Goal: Task Accomplishment & Management: Use online tool/utility

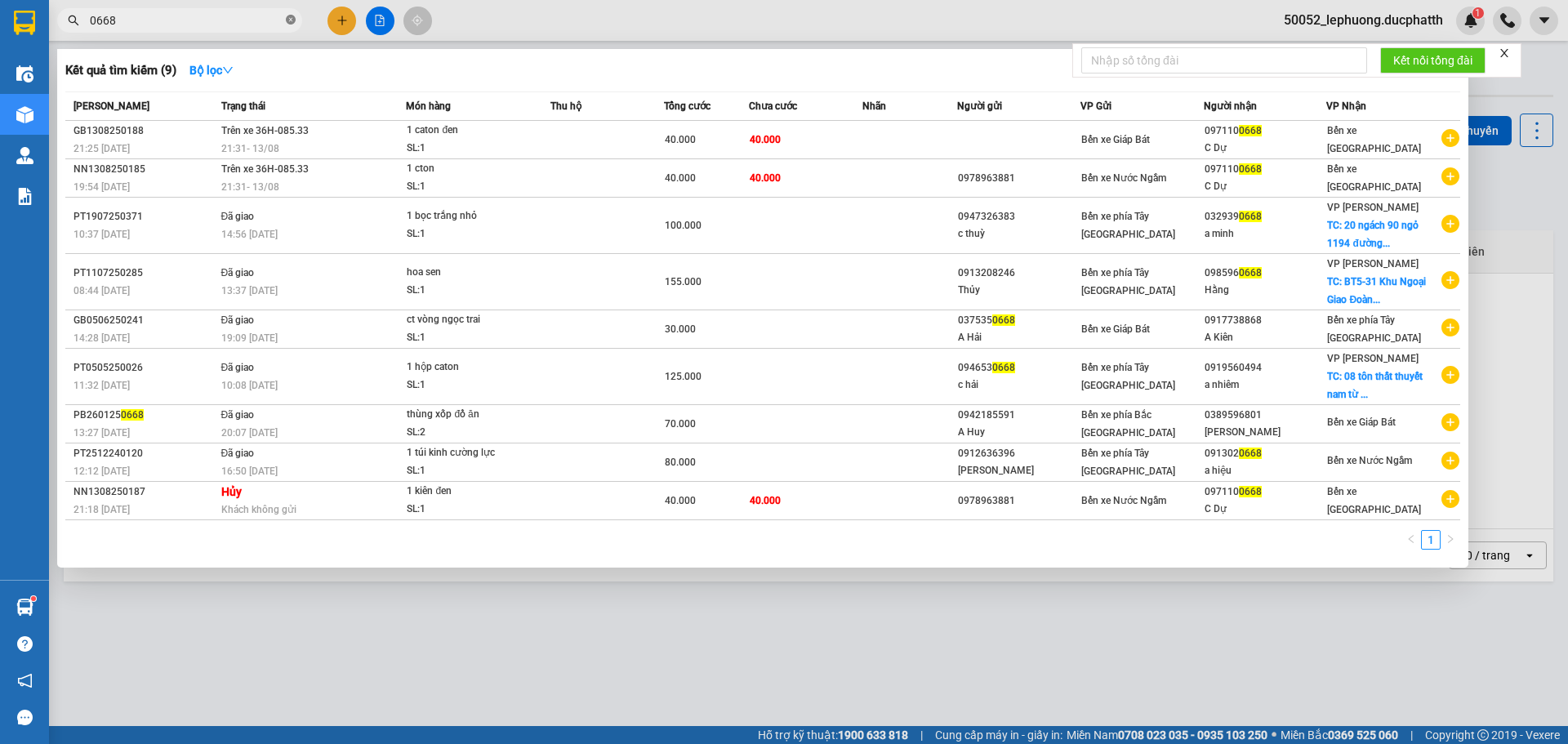
click at [287, 24] on icon "close-circle" at bounding box center [290, 19] width 10 height 10
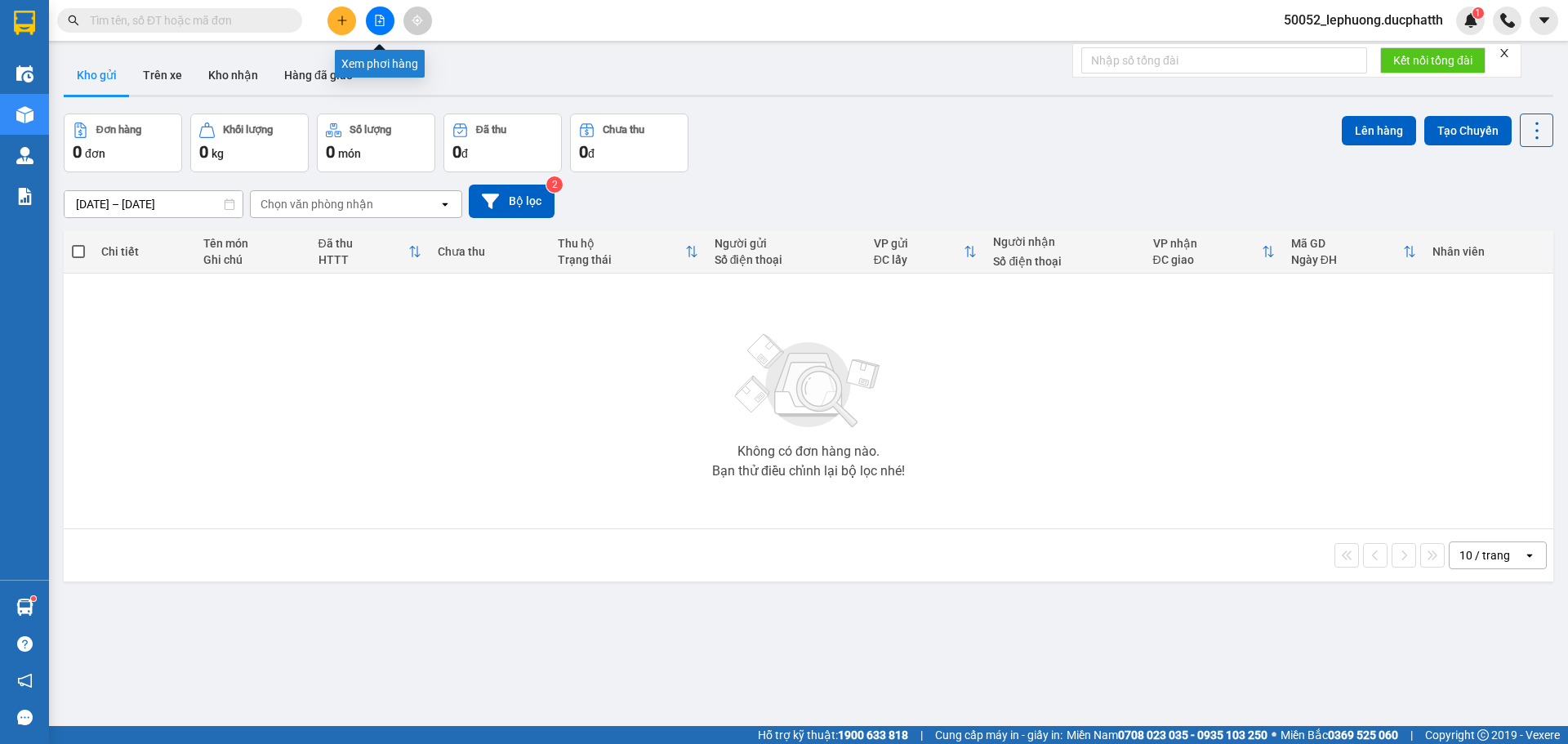
click at [382, 20] on icon "file-add" at bounding box center [379, 20] width 11 height 11
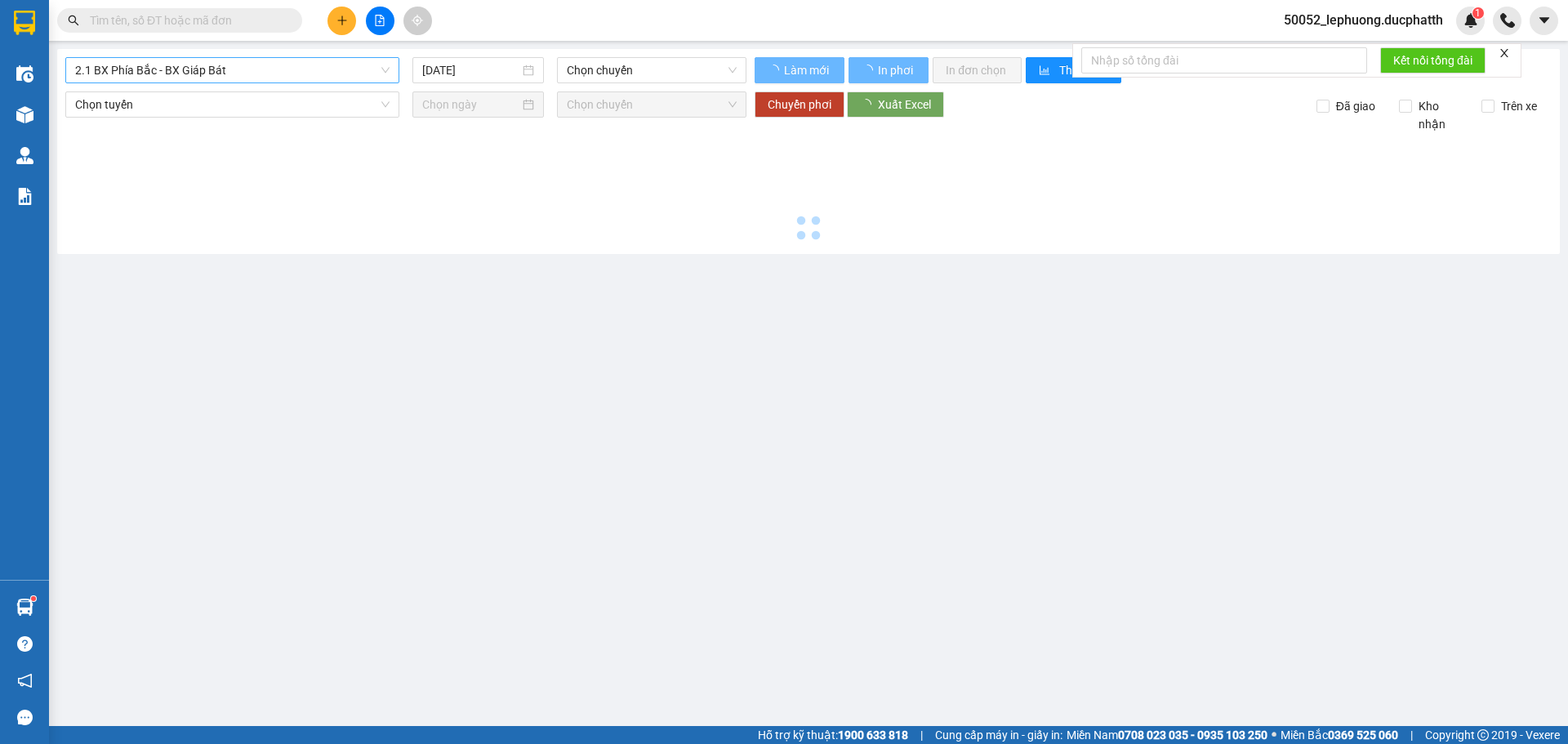
click at [277, 71] on span "2.1 BX Phía Bắc - BX Giáp Bát" at bounding box center [232, 71] width 314 height 24
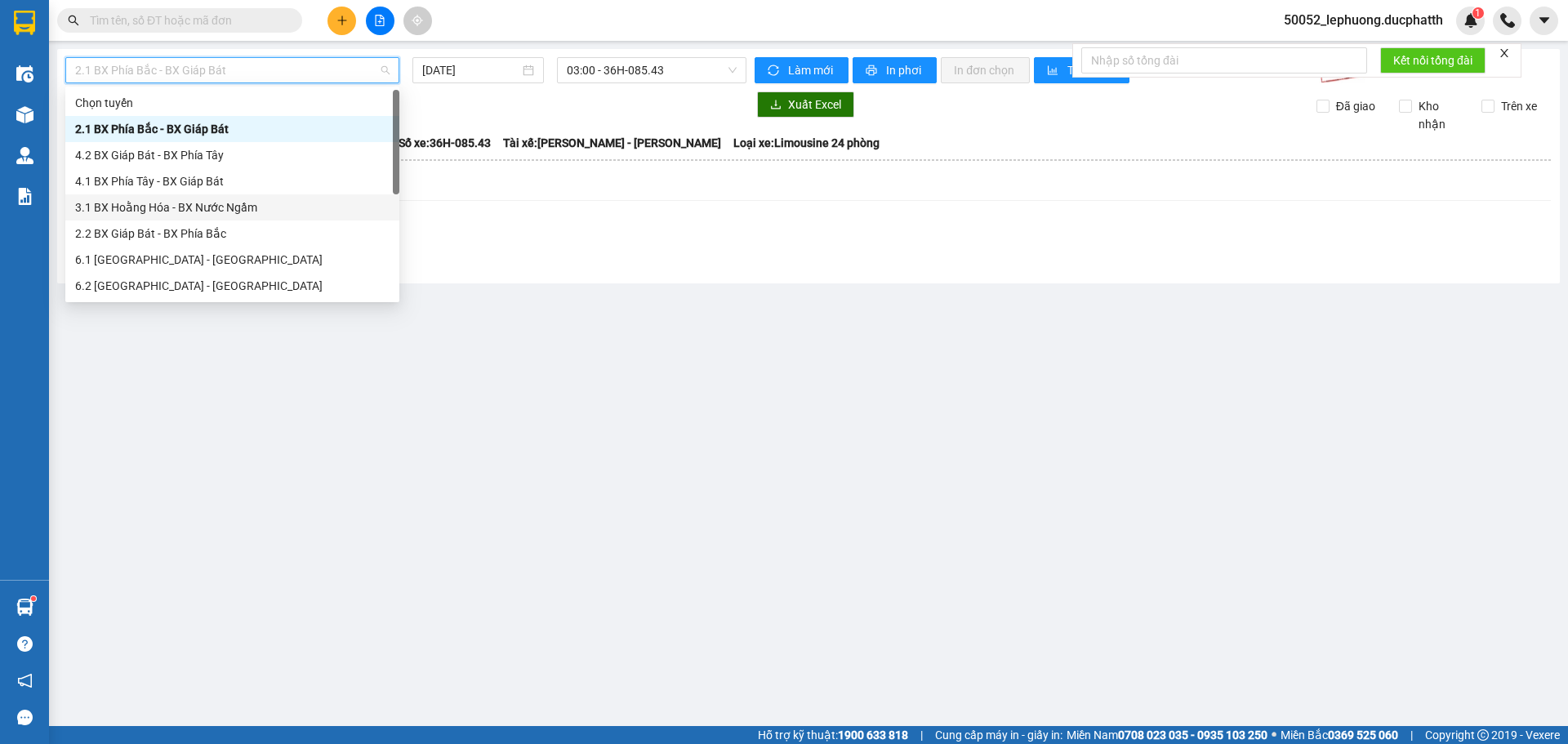
click at [193, 208] on div "3.1 BX Hoằng Hóa - BX Nước Ngầm" at bounding box center [232, 207] width 314 height 18
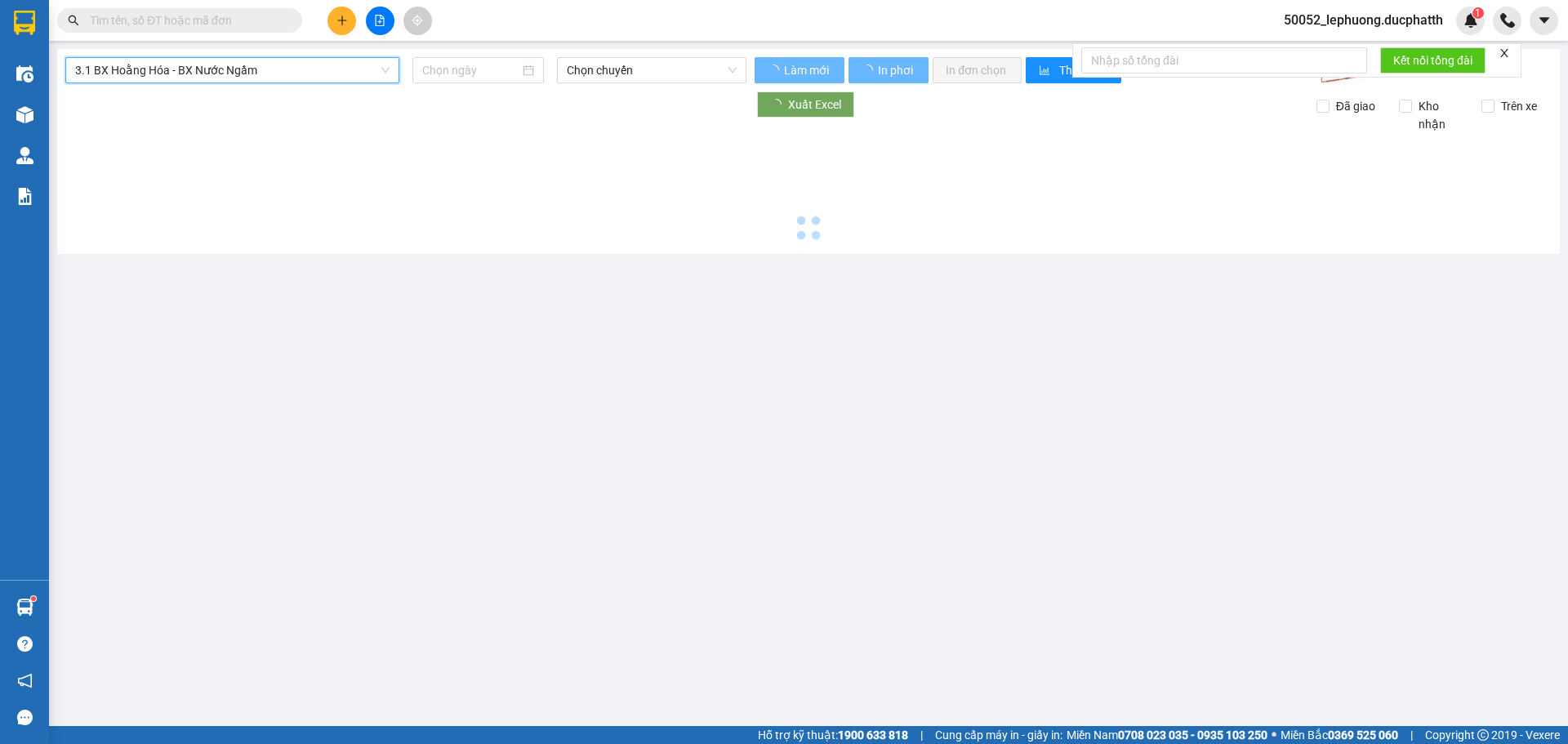
type input "[DATE]"
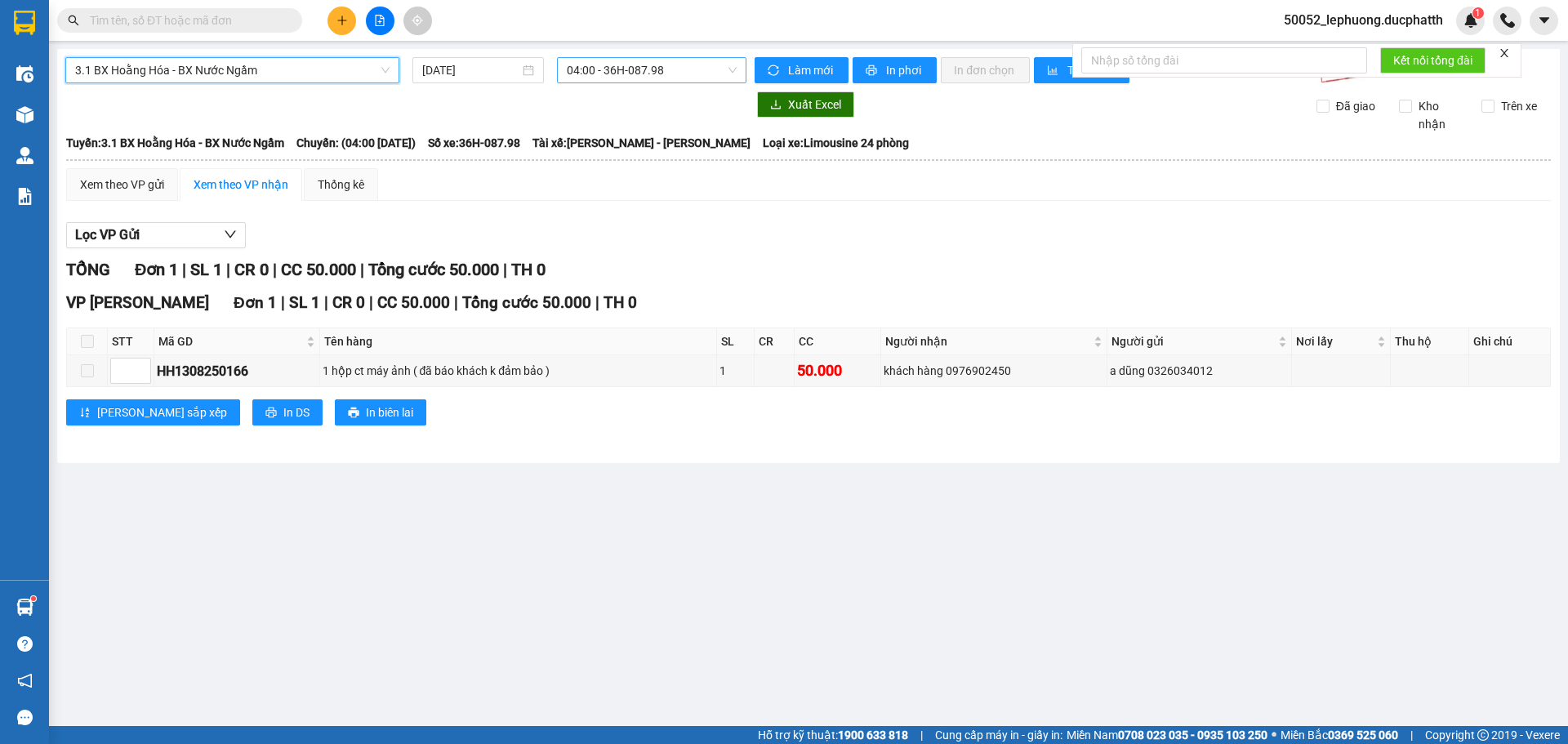
click at [674, 71] on span "04:00 - 36H-087.98" at bounding box center [652, 71] width 170 height 24
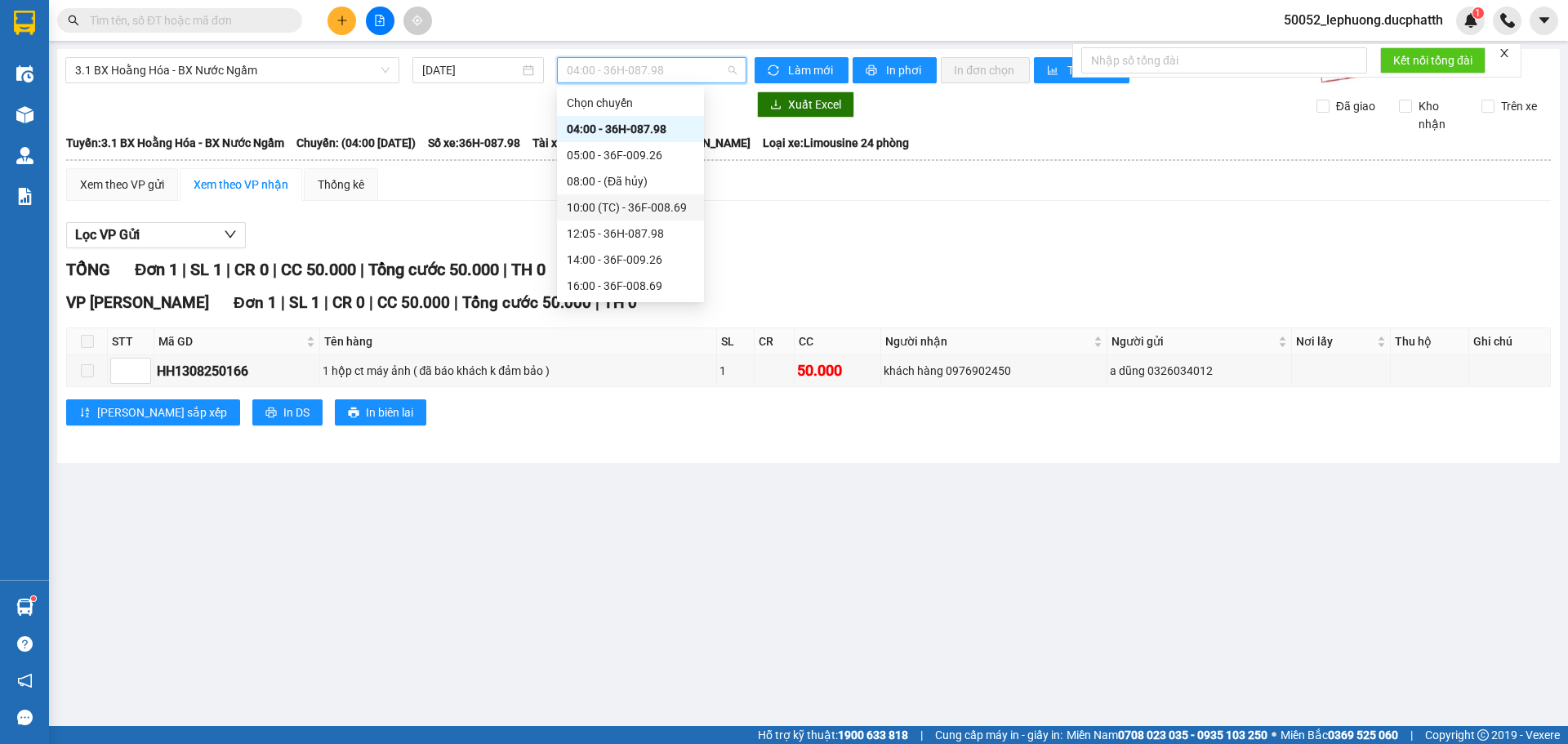
click at [625, 199] on div "10:00 (TC) - 36F-008.69" at bounding box center [631, 207] width 127 height 18
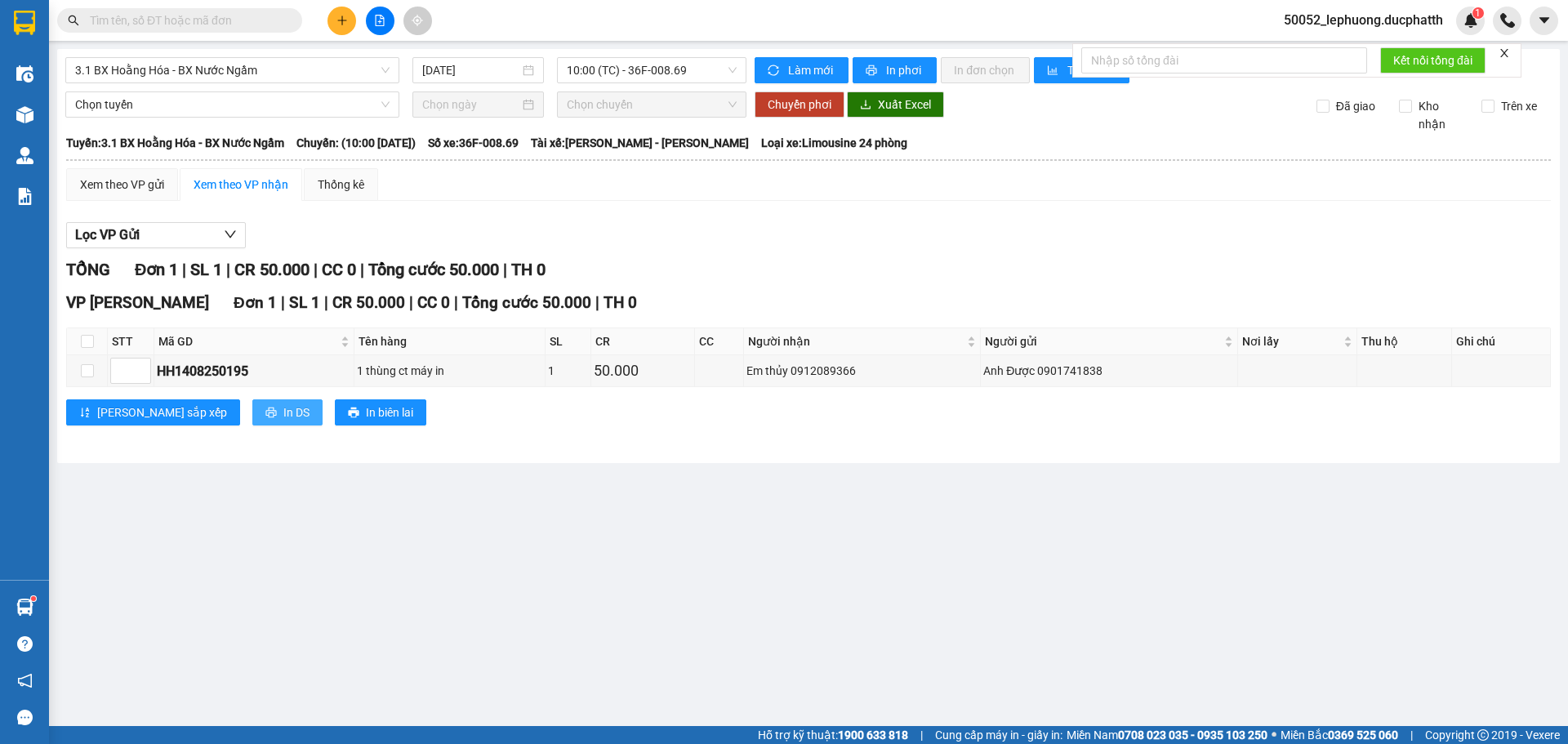
click at [253, 400] on button "In DS" at bounding box center [287, 413] width 71 height 26
click at [336, 18] on icon "plus" at bounding box center [341, 20] width 11 height 11
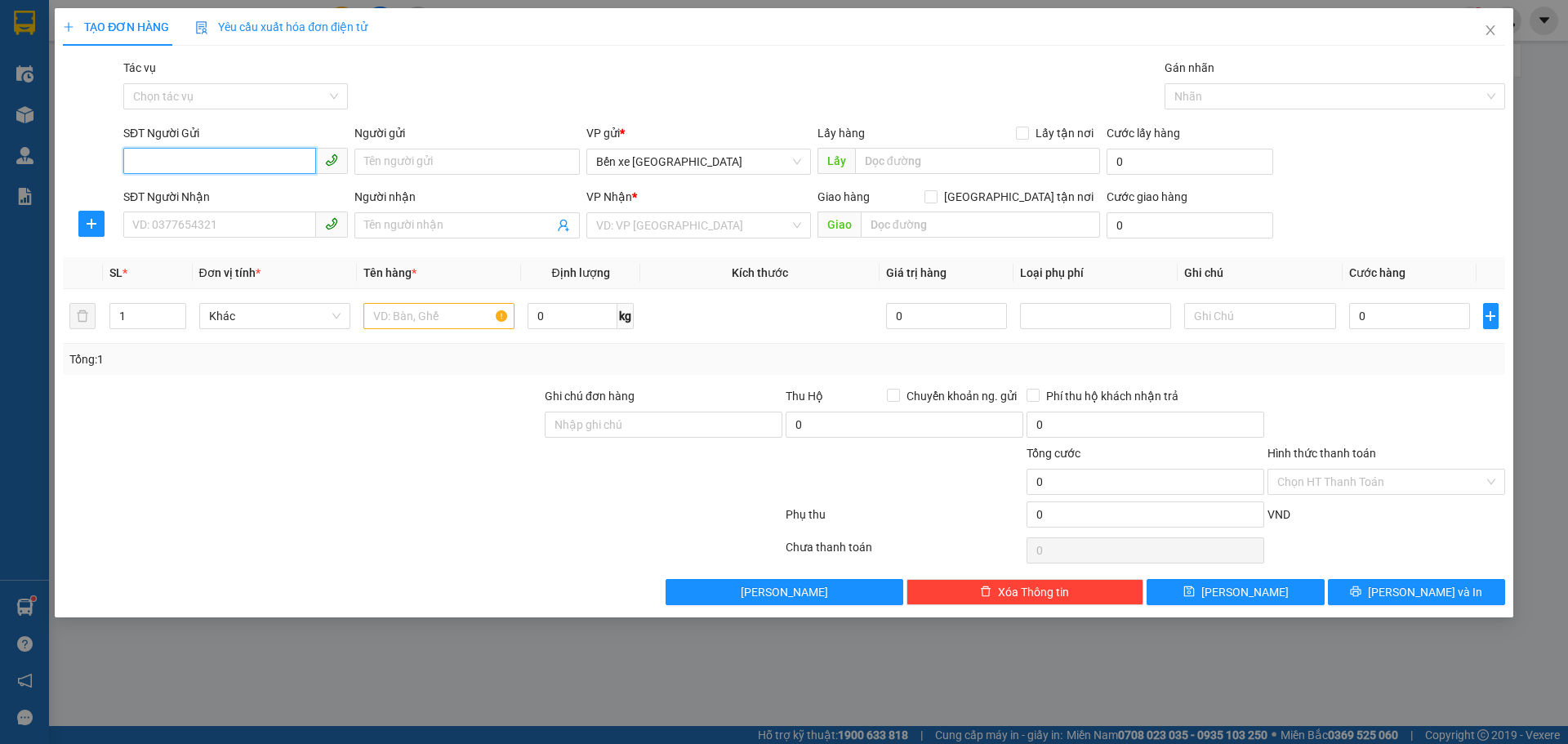
click at [264, 162] on input "SĐT Người Gửi" at bounding box center [220, 161] width 193 height 26
type input "0943898011"
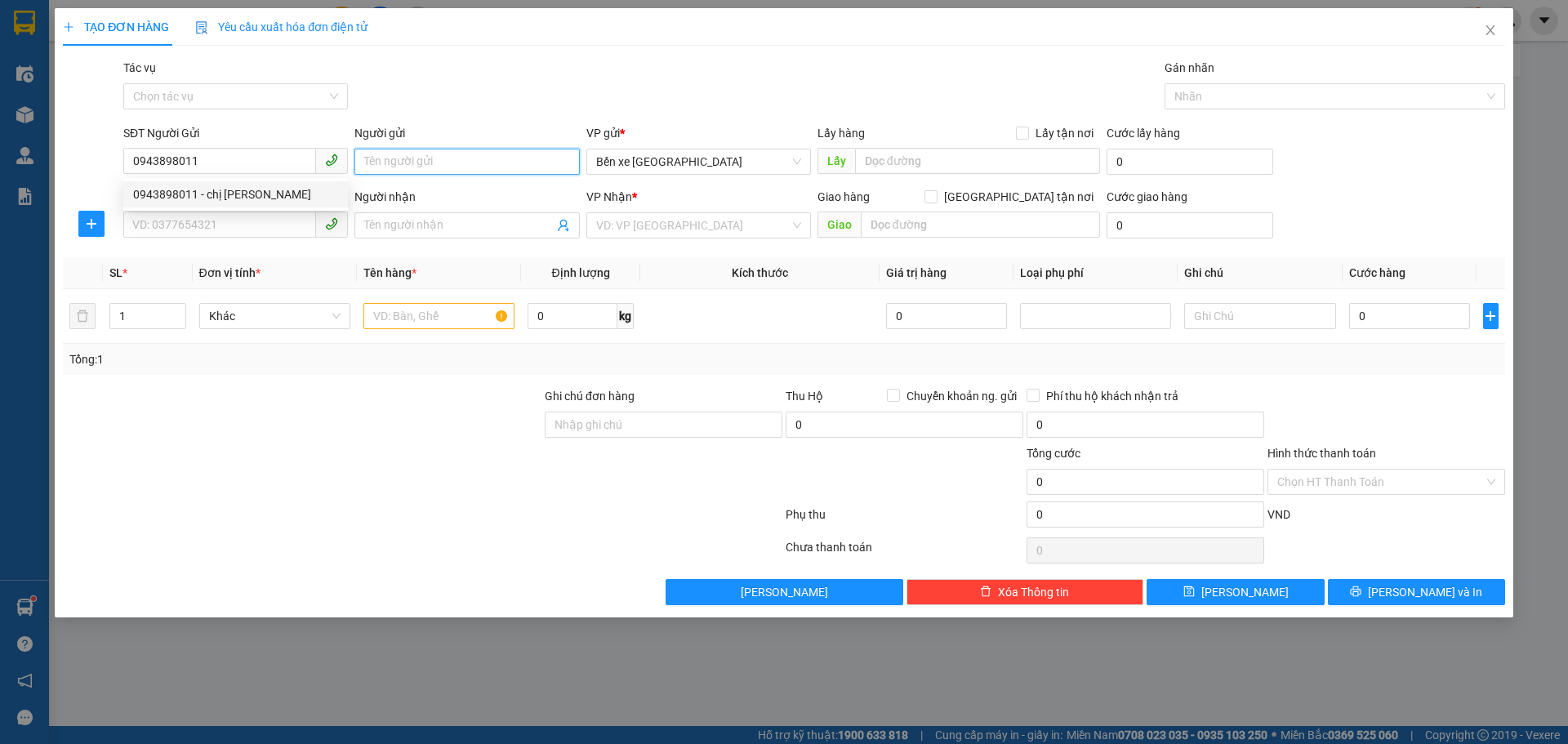
click at [408, 173] on input "Người gửi" at bounding box center [467, 162] width 225 height 26
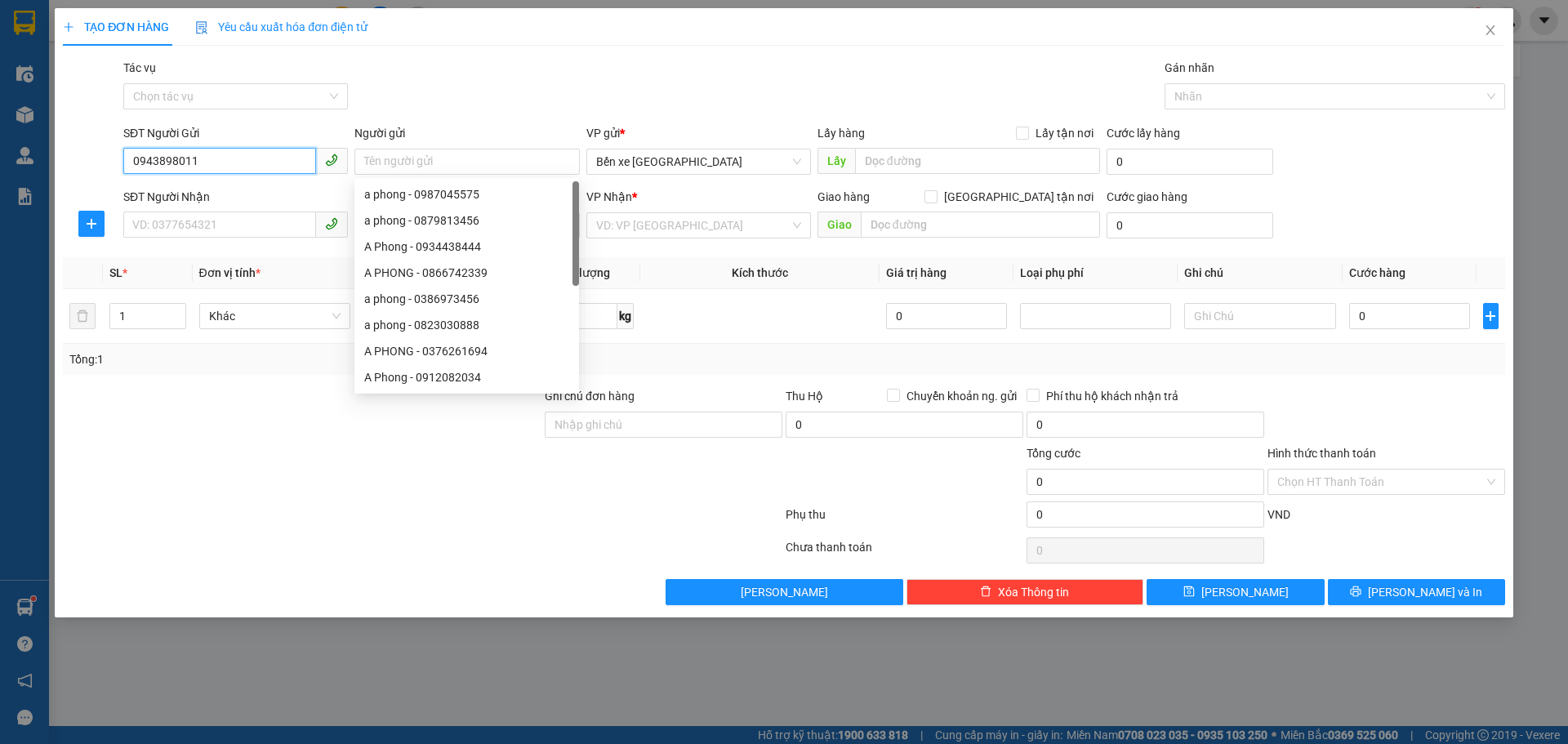
click at [248, 166] on input "0943898011" at bounding box center [220, 161] width 193 height 26
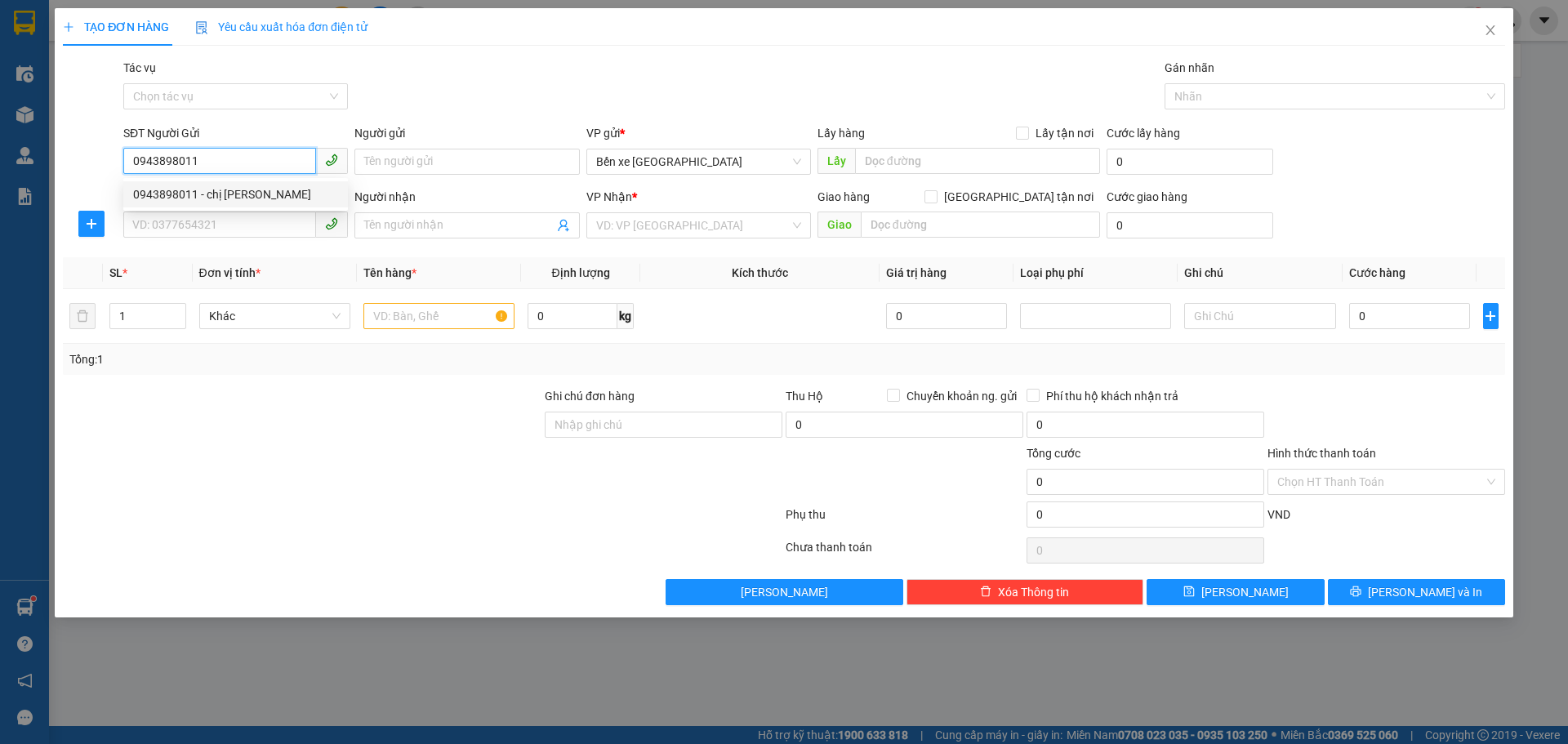
click at [245, 182] on div "0943898011 - chị [PERSON_NAME]" at bounding box center [236, 194] width 225 height 26
type input "chị [PERSON_NAME]"
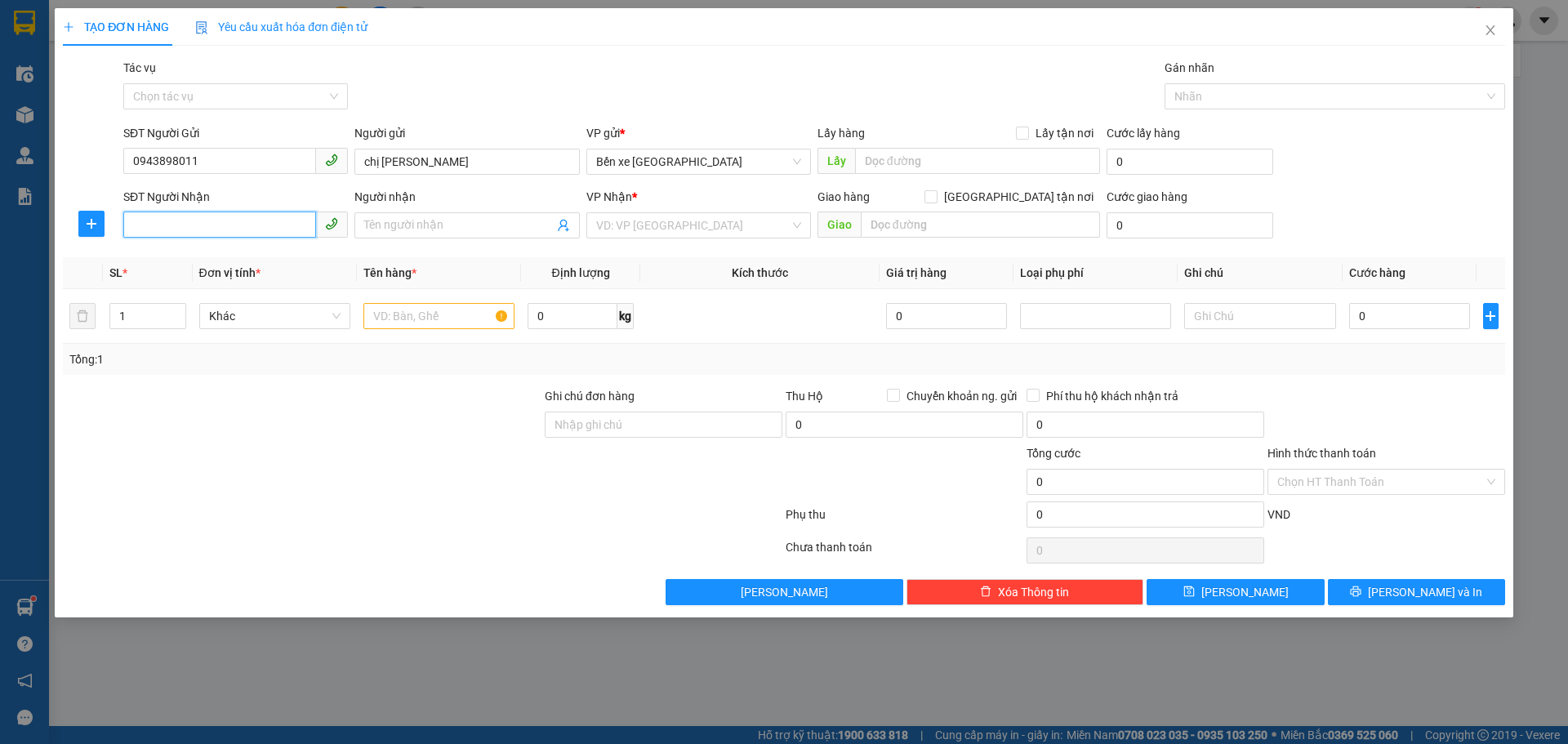
click at [224, 220] on input "SĐT Người Nhận" at bounding box center [220, 225] width 193 height 26
type input "0375565091"
click at [443, 230] on input "Người nhận" at bounding box center [458, 225] width 189 height 18
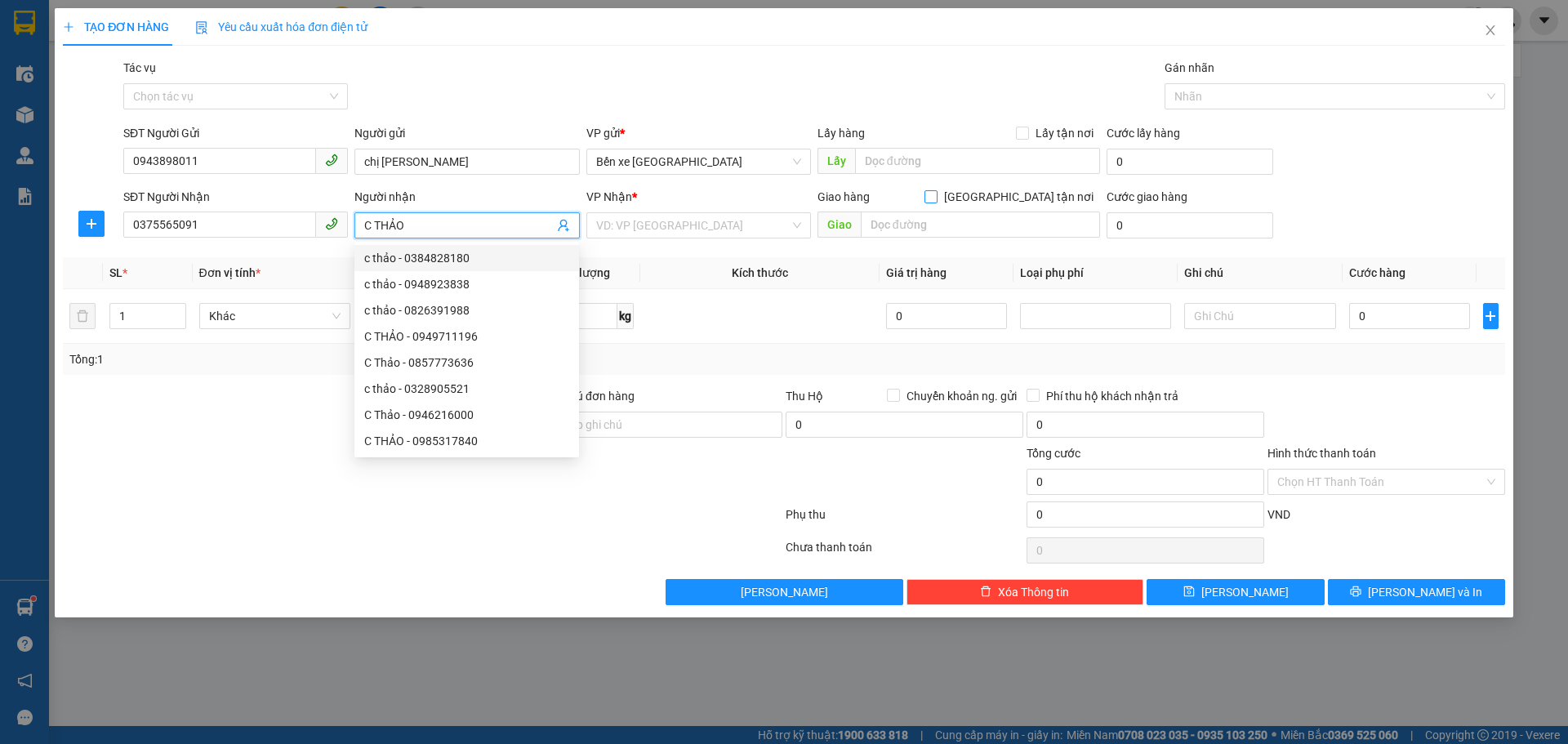
type input "C THẢO"
click at [936, 193] on input "[GEOGRAPHIC_DATA] tận nơi" at bounding box center [929, 195] width 11 height 11
checkbox input "true"
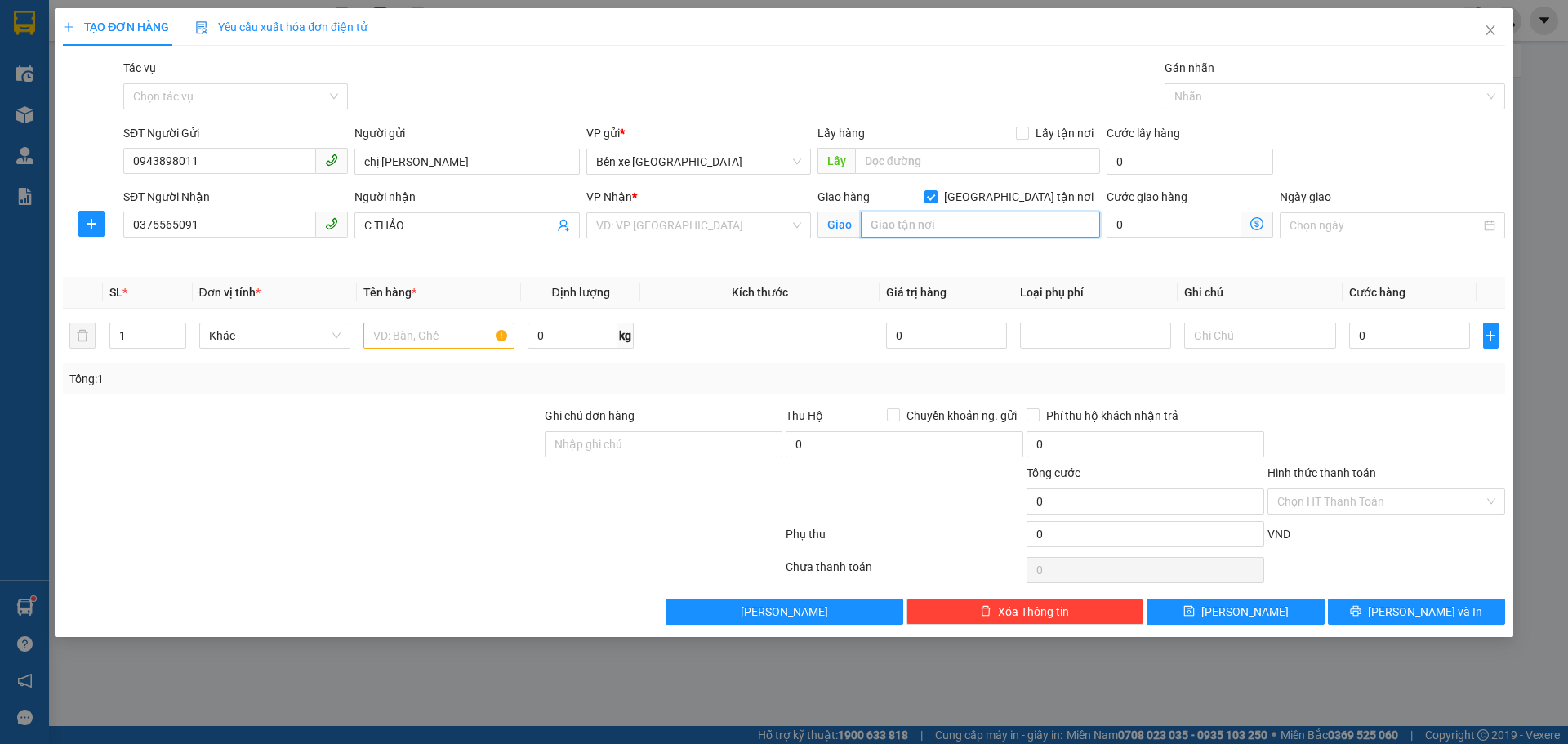
click at [990, 228] on input "text" at bounding box center [980, 225] width 240 height 26
click at [648, 222] on input "search" at bounding box center [693, 226] width 193 height 24
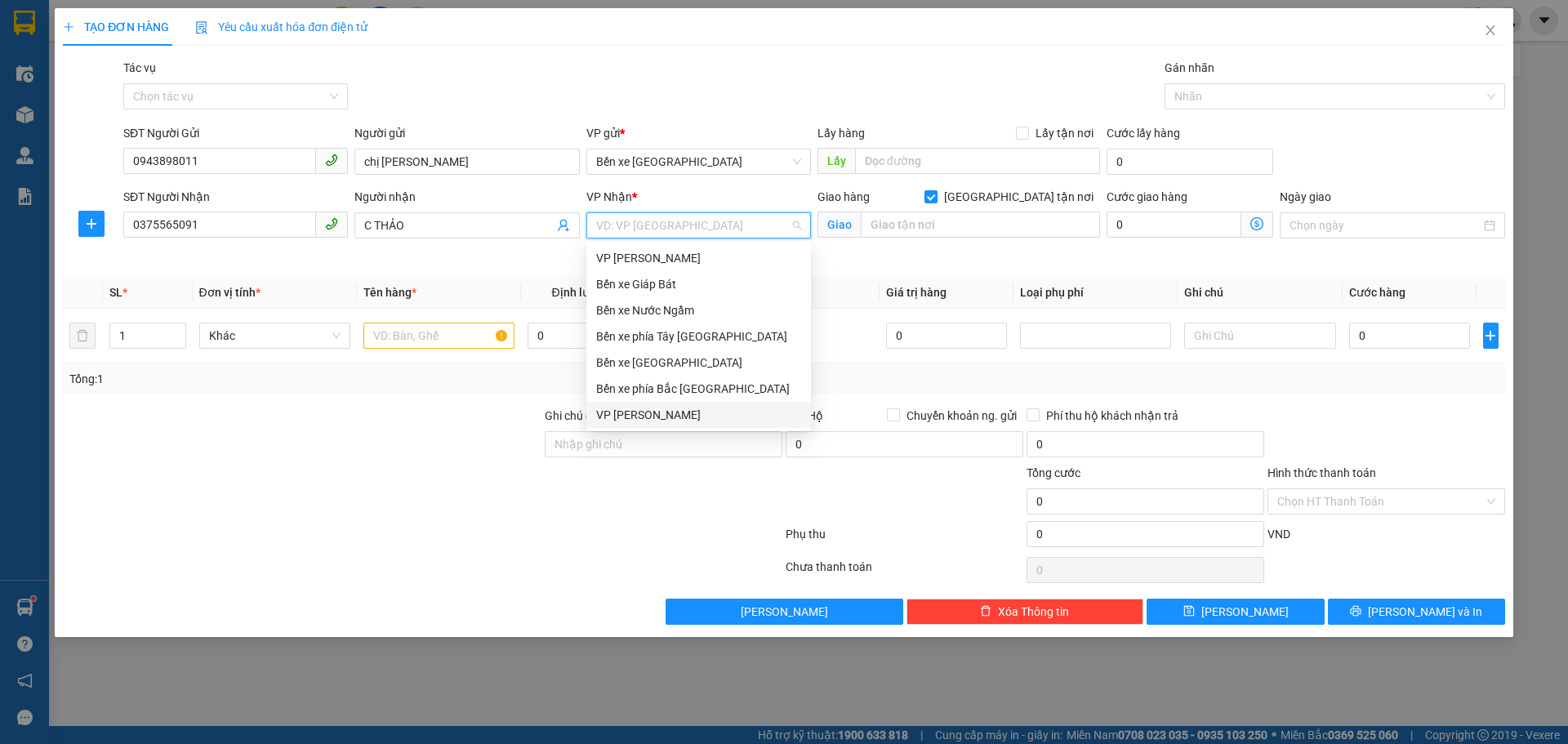
click at [634, 416] on div "VP [PERSON_NAME]" at bounding box center [698, 415] width 205 height 18
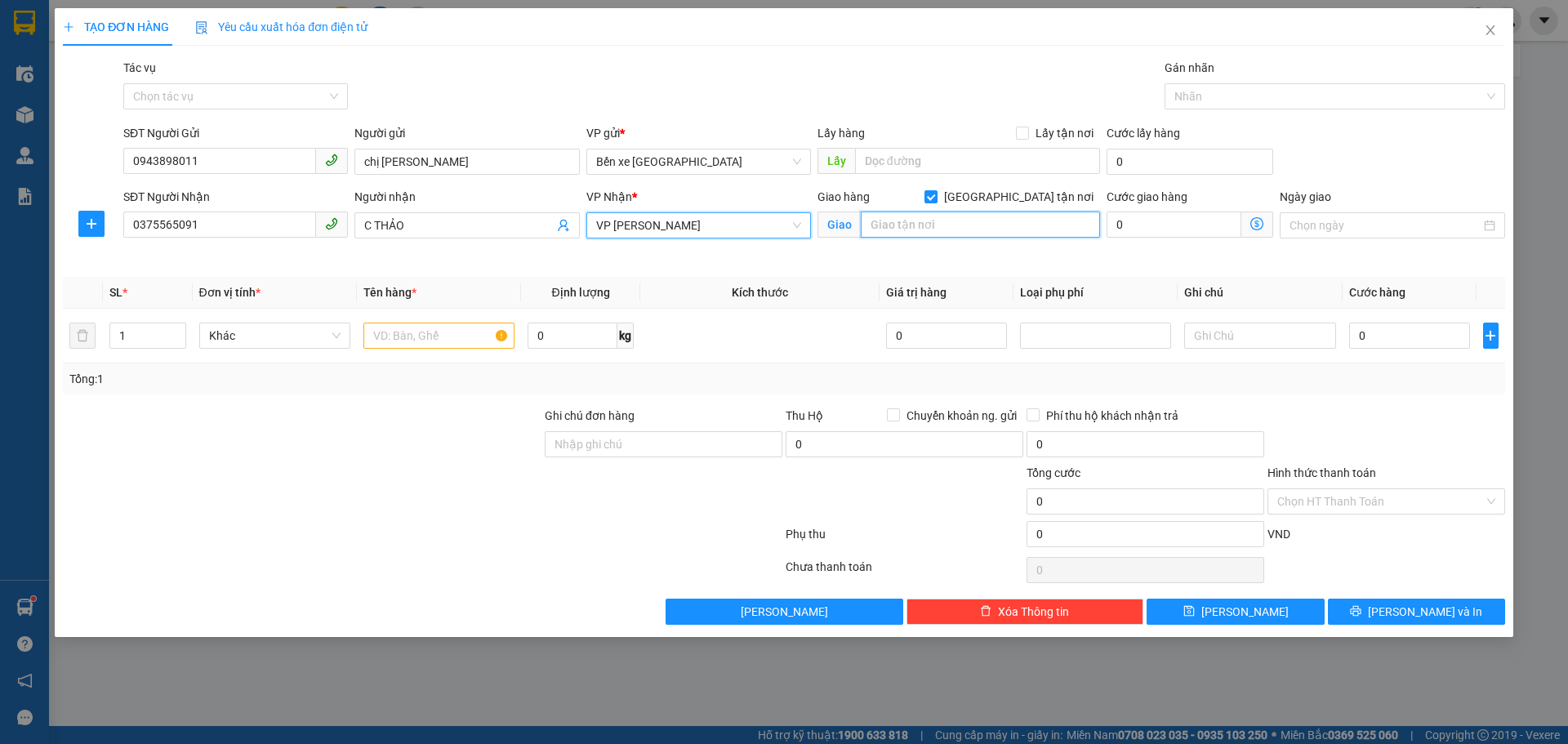
click at [943, 229] on input "text" at bounding box center [980, 225] width 240 height 26
type input "TOÀ NHÀ Y2 SỐ 2B ĐƯỜNG [PERSON_NAME] DỊCH VỌNG HẬU CẦU GIẤY"
click at [1258, 227] on icon "dollar-circle" at bounding box center [1257, 223] width 13 height 13
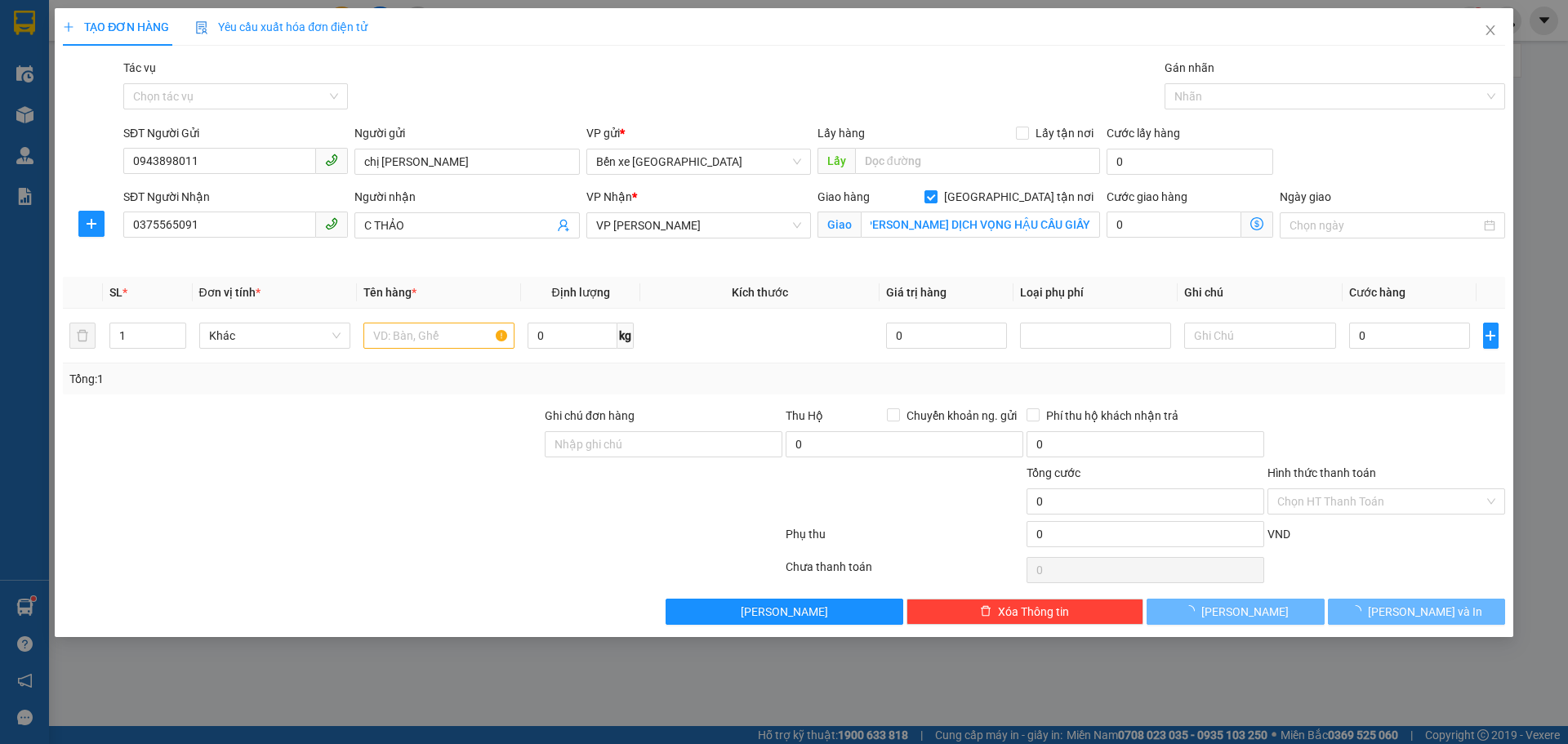
scroll to position [0, 0]
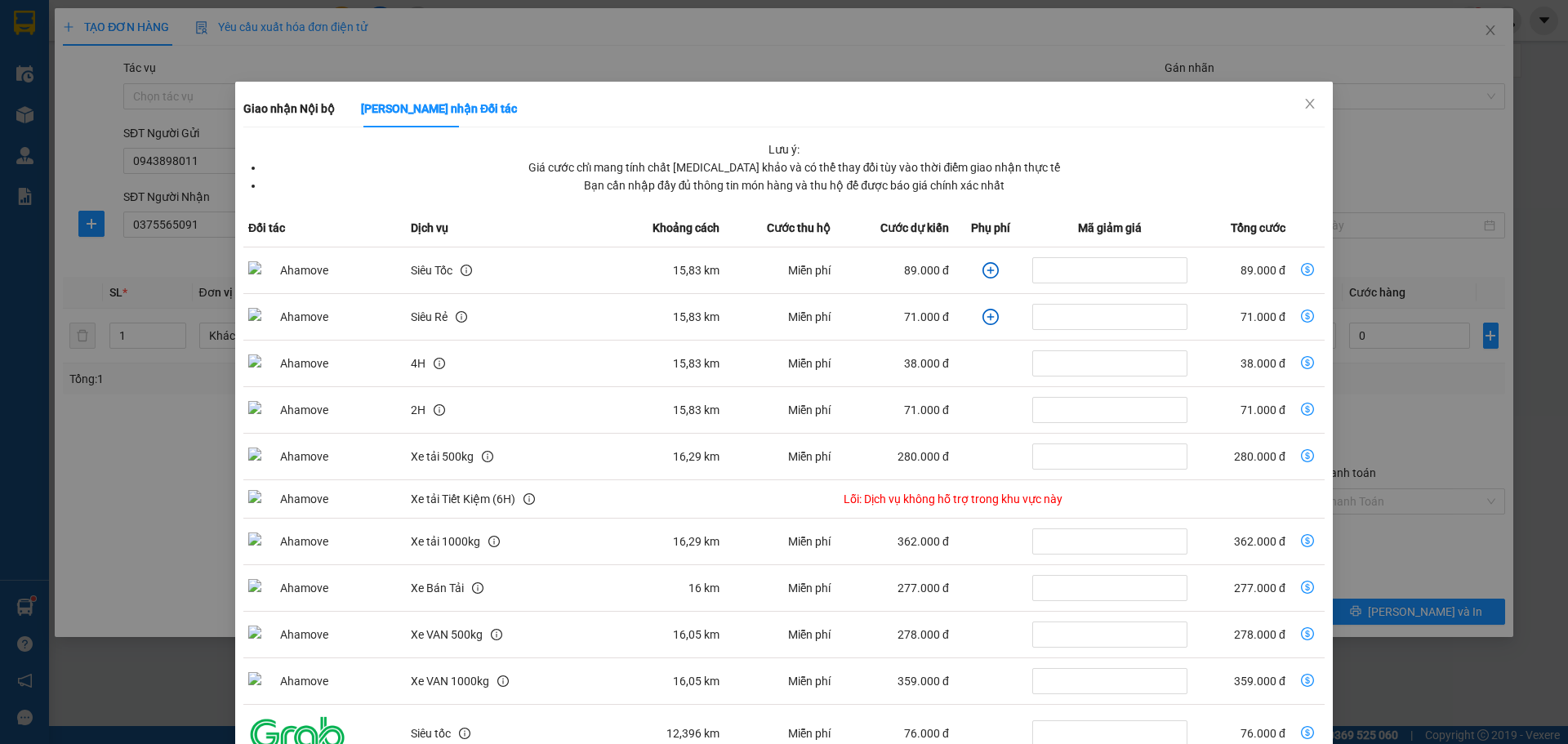
click at [983, 273] on icon "plus-circle" at bounding box center [990, 270] width 17 height 17
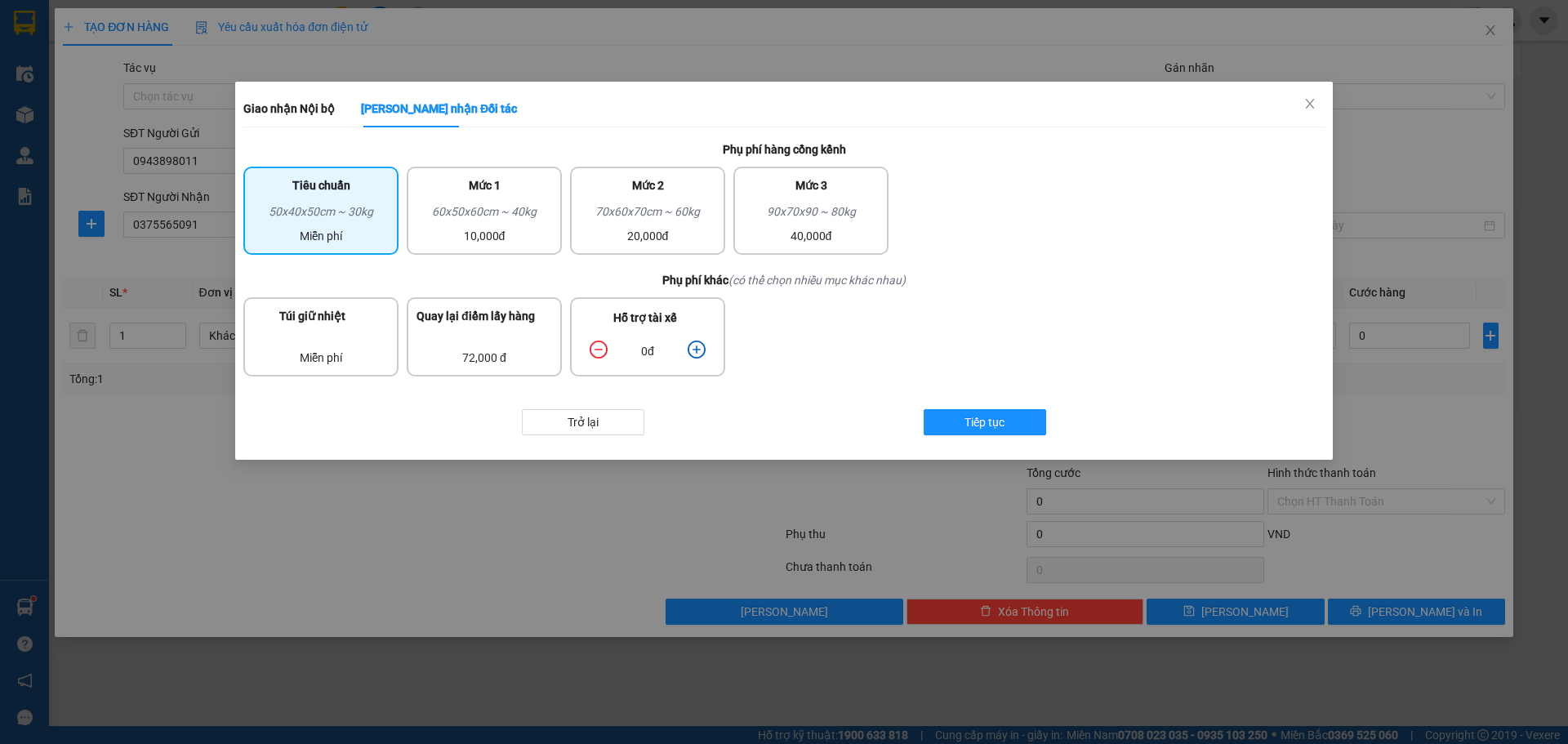
click at [701, 356] on icon "plus-circle" at bounding box center [697, 349] width 18 height 18
click at [700, 355] on icon "plus-circle" at bounding box center [697, 349] width 18 height 18
click at [700, 353] on icon "plus-circle" at bounding box center [697, 349] width 18 height 18
click at [965, 425] on span "Tiếp tục" at bounding box center [984, 422] width 40 height 18
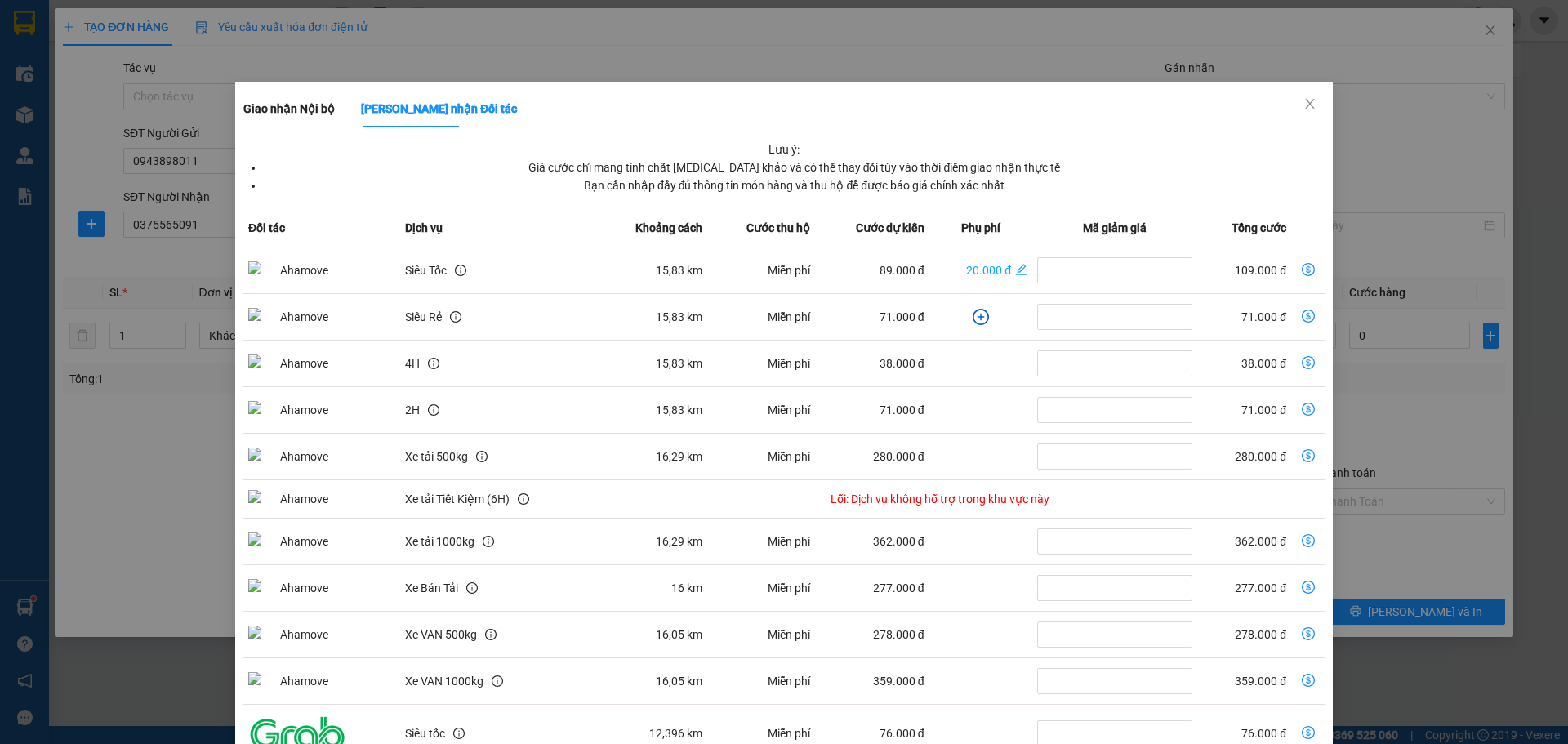
click at [1306, 262] on td "dollar-circle" at bounding box center [1308, 270] width 33 height 46
click at [1302, 264] on icon "dollar-circle" at bounding box center [1308, 269] width 13 height 13
type input "109.000"
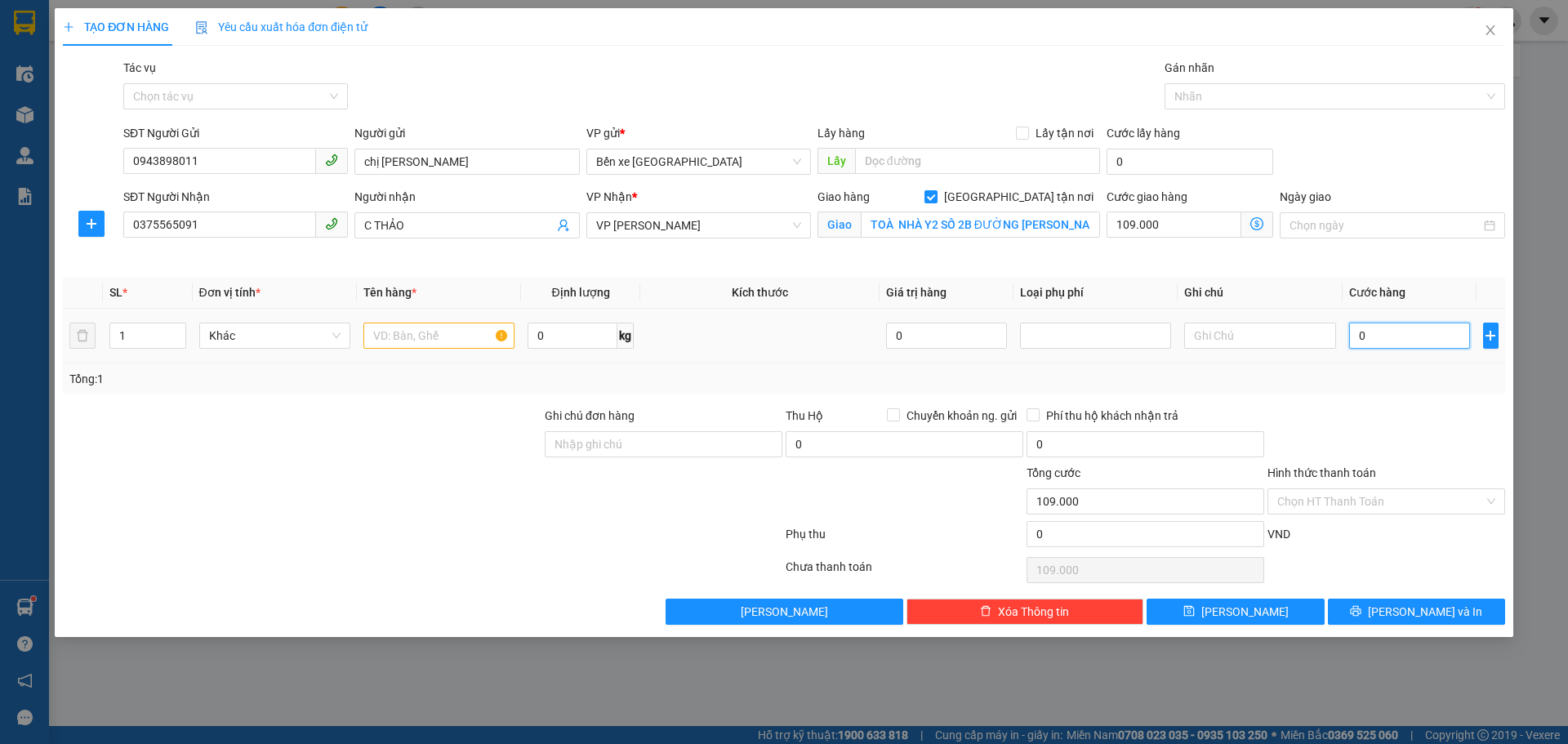
click at [1393, 341] on input "0" at bounding box center [1410, 335] width 122 height 26
type input "3"
type input "109.003"
type input "30"
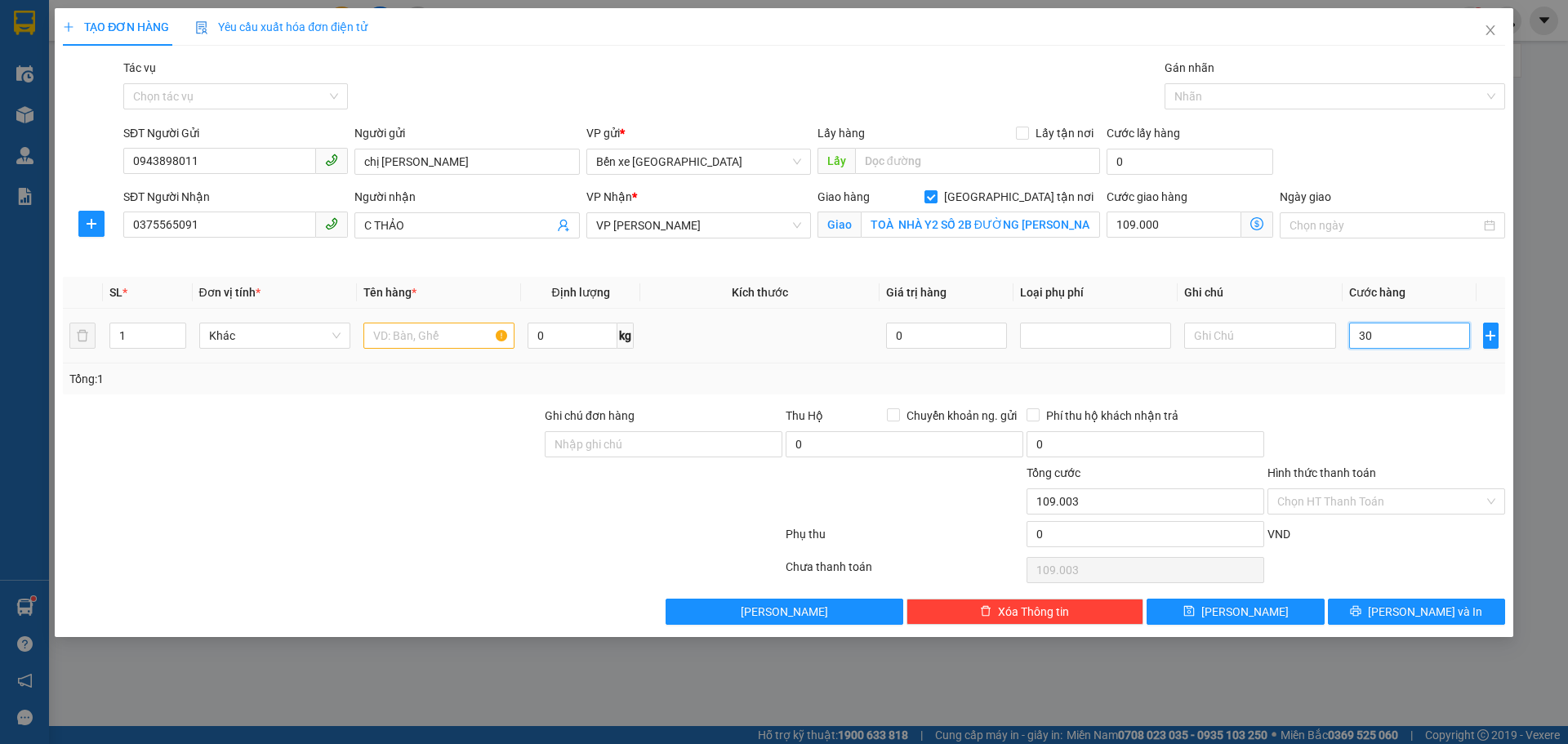
type input "109.030"
type input "30.000"
type input "139.000"
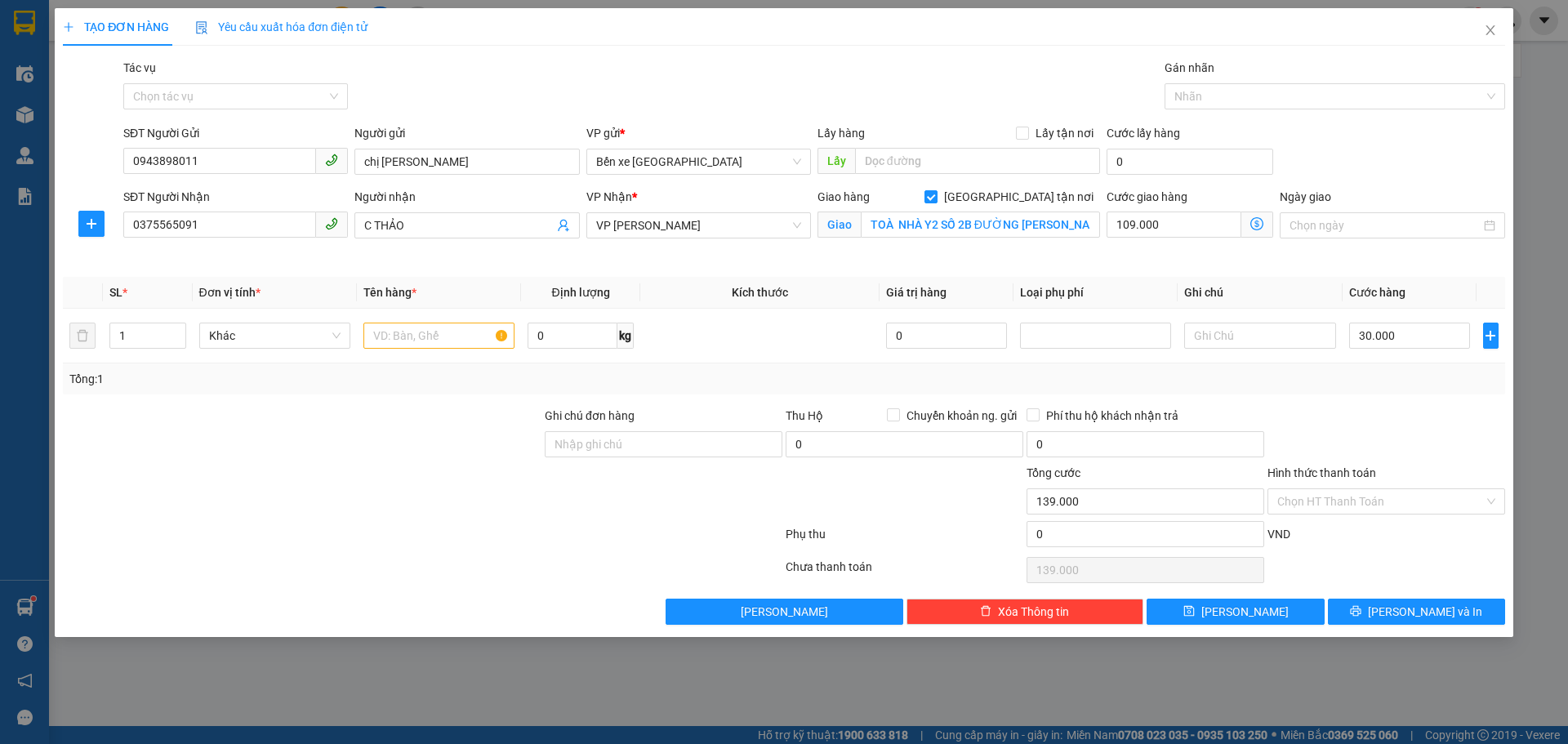
click at [1367, 407] on div at bounding box center [1386, 436] width 241 height 57
click at [474, 335] on input "text" at bounding box center [438, 335] width 151 height 26
type input "1 PHONG BÌ"
click at [1268, 618] on button "[PERSON_NAME]" at bounding box center [1234, 612] width 177 height 26
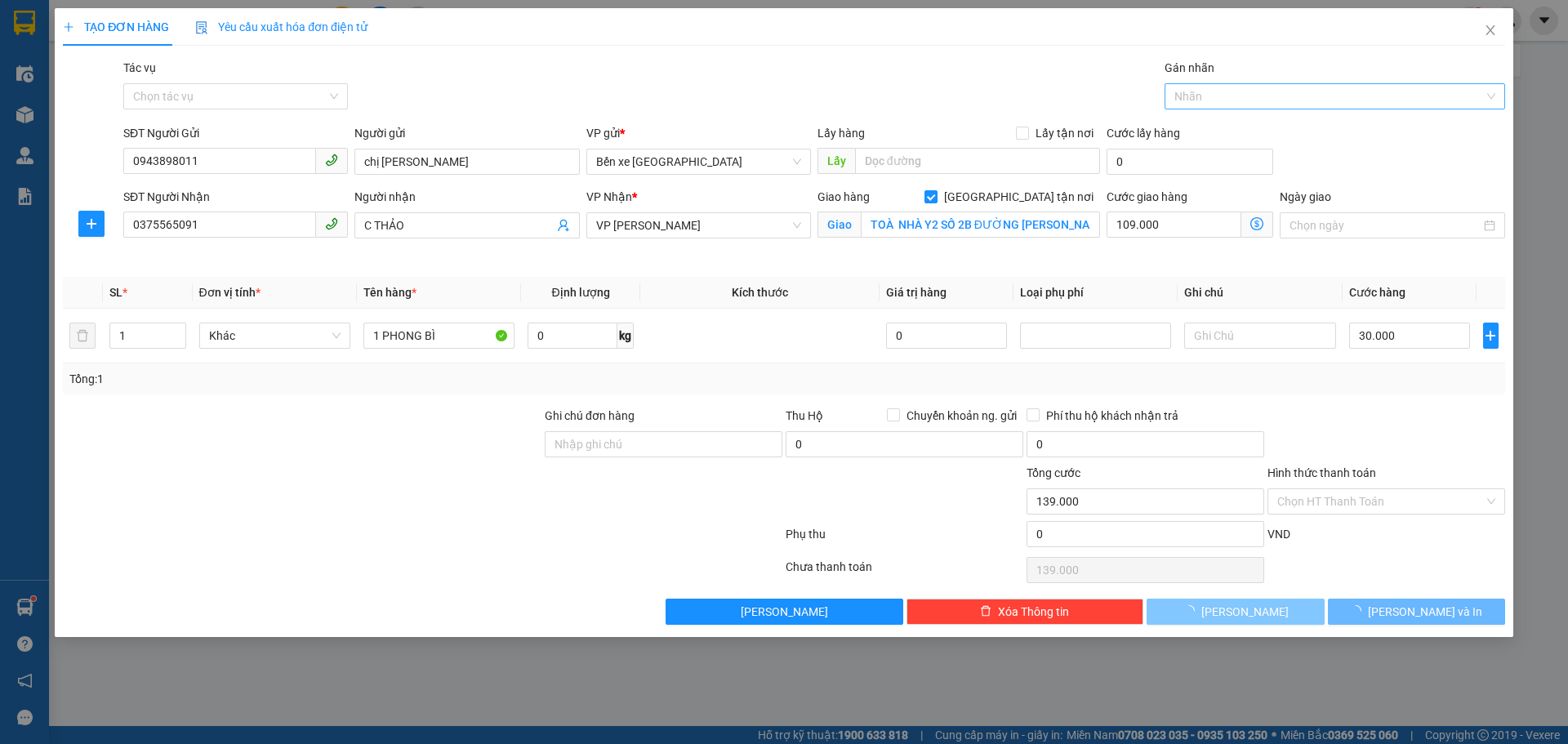
checkbox input "false"
type input "0"
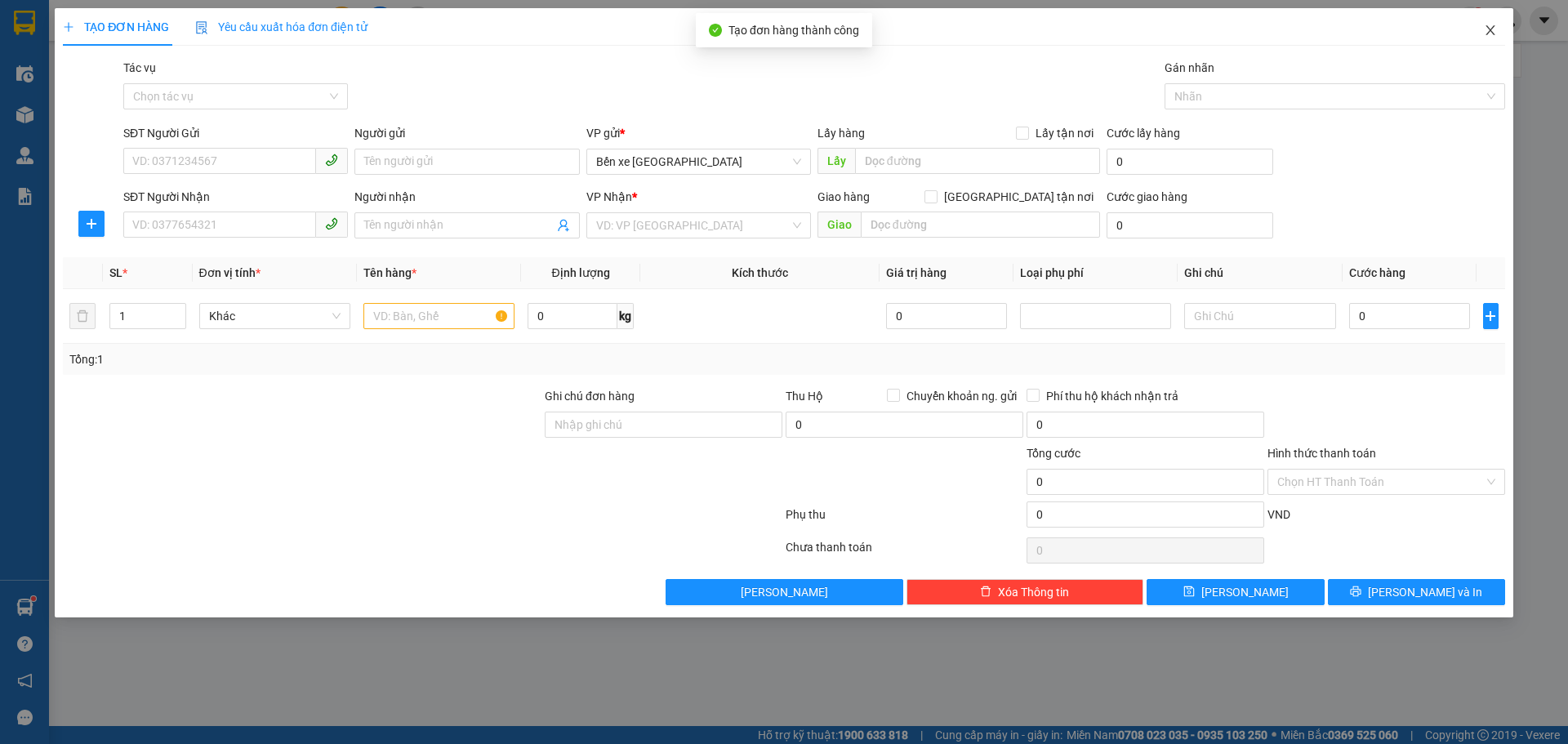
click at [1488, 35] on icon "close" at bounding box center [1490, 30] width 13 height 13
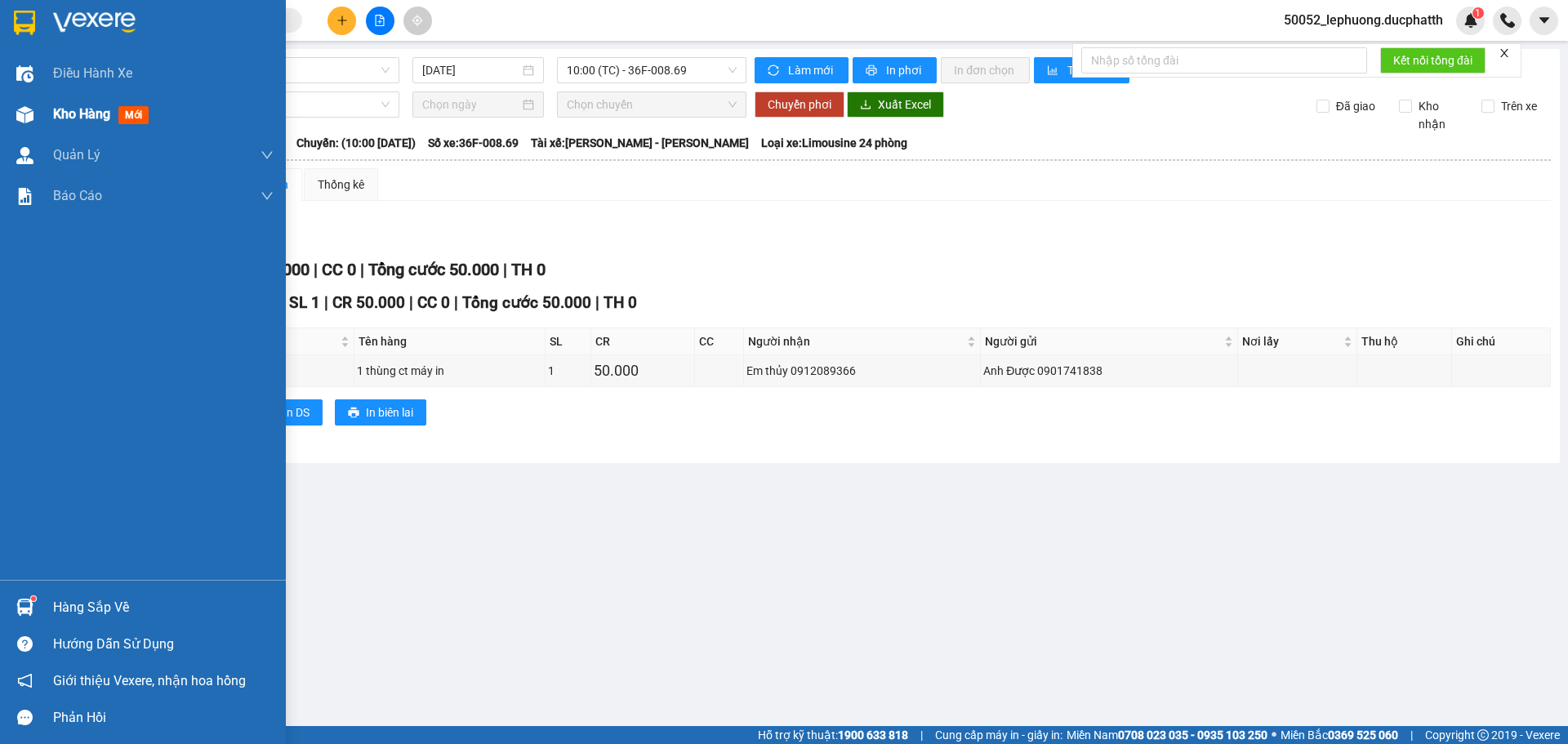
click at [52, 112] on div "Kho hàng mới" at bounding box center [143, 114] width 286 height 41
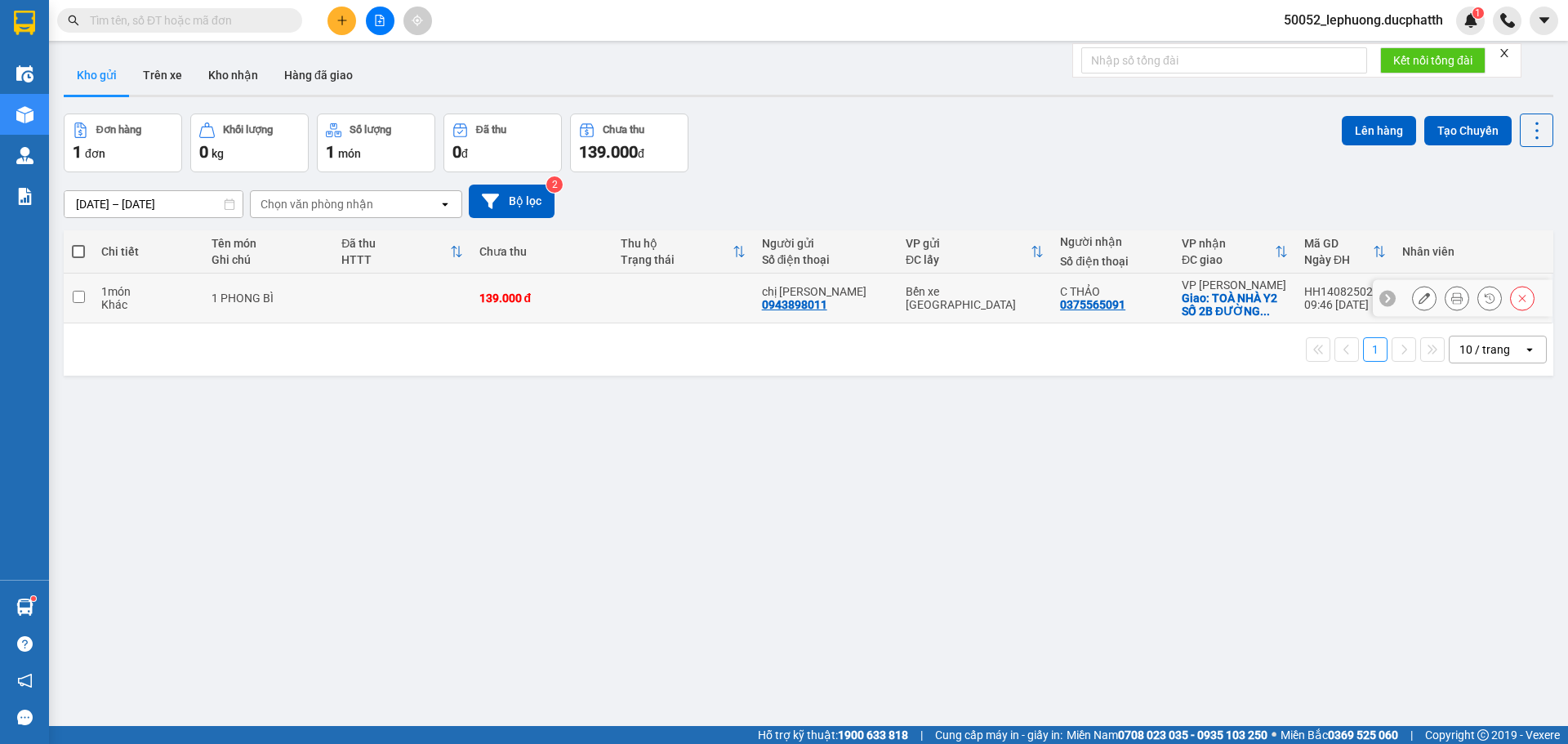
click at [478, 299] on td "139.000 đ" at bounding box center [542, 298] width 141 height 50
checkbox input "true"
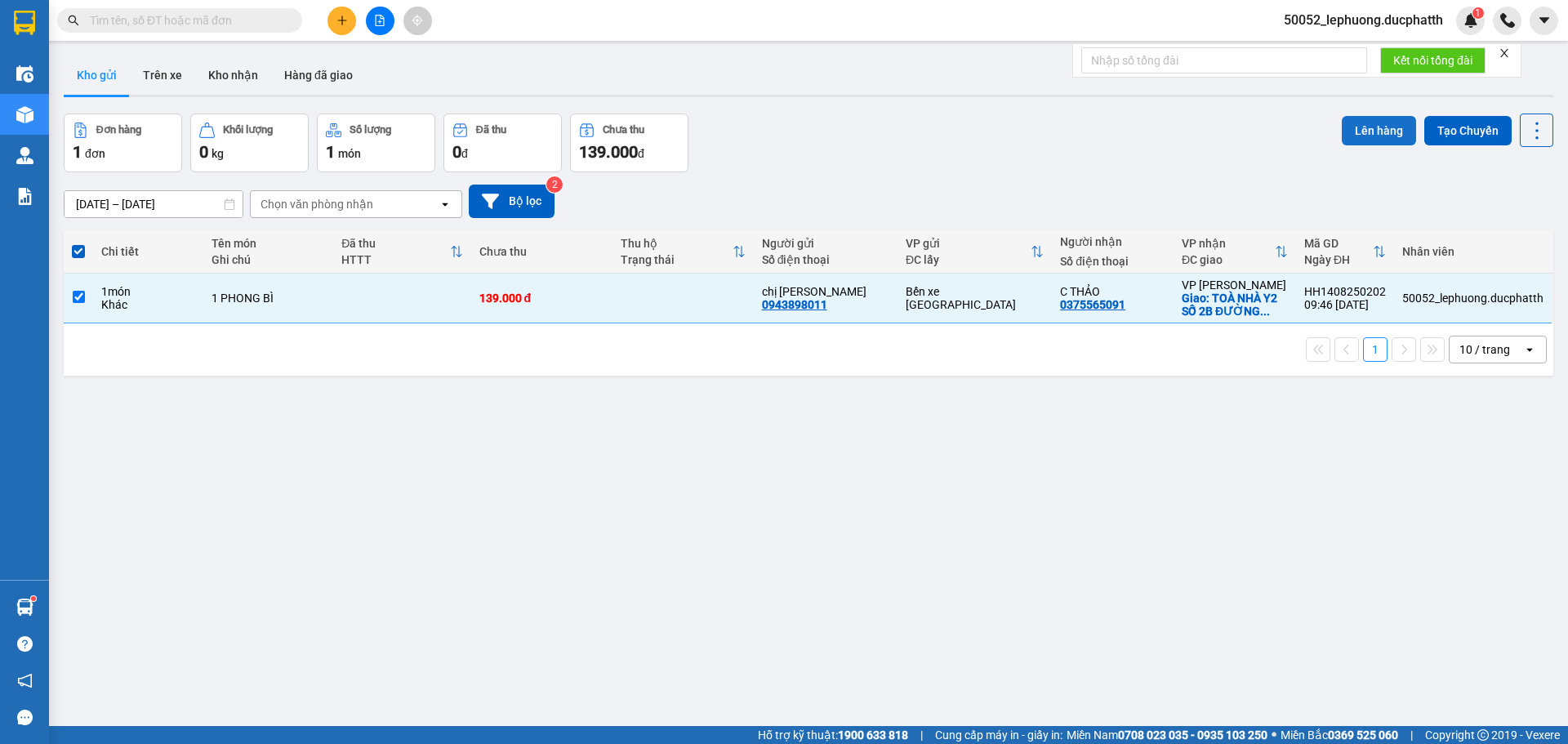
click at [1359, 129] on button "Lên hàng" at bounding box center [1379, 131] width 74 height 30
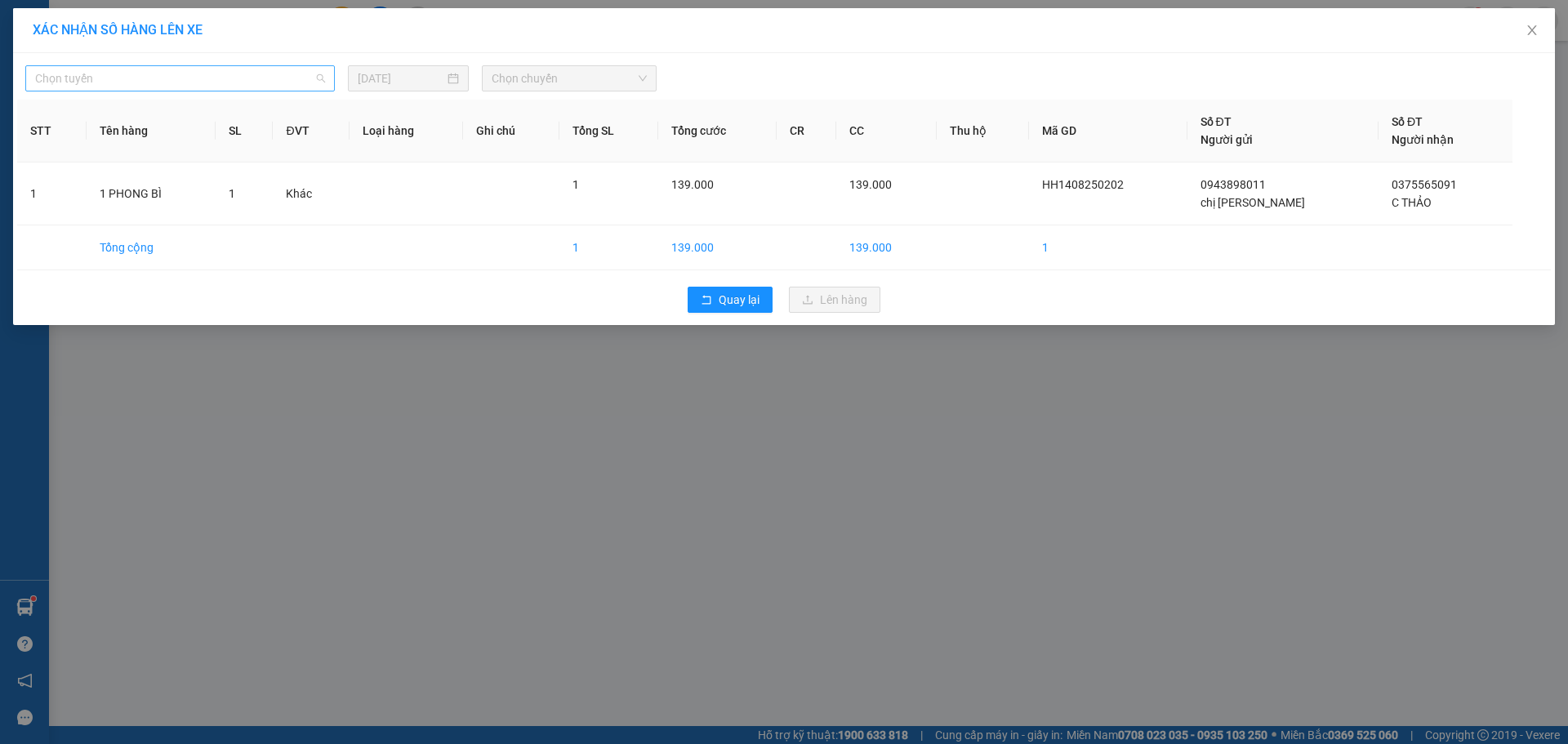
click at [222, 74] on span "Chọn tuyến" at bounding box center [179, 78] width 290 height 24
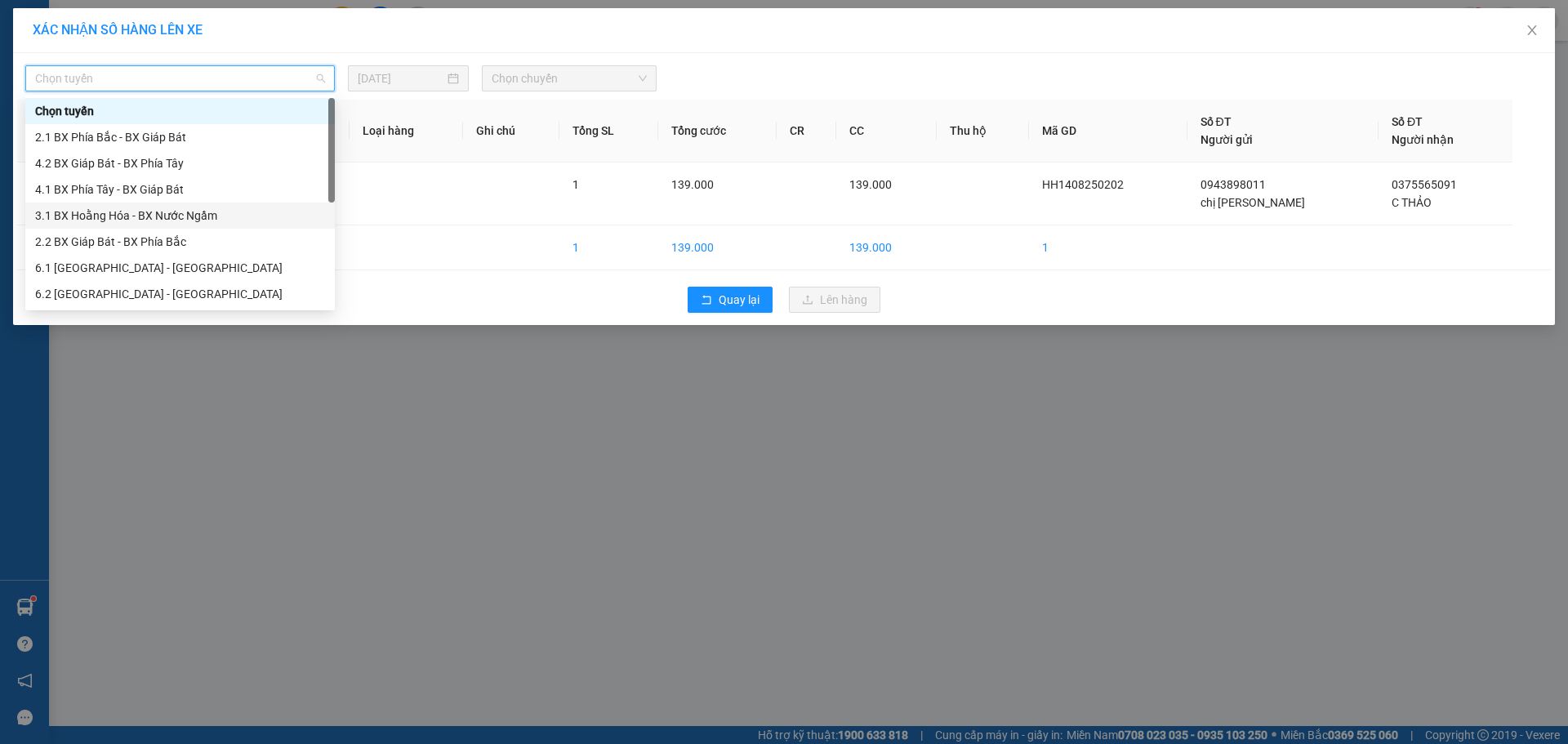
drag, startPoint x: 184, startPoint y: 217, endPoint x: 370, endPoint y: 125, distance: 207.5
click at [184, 216] on div "3.1 BX Hoằng Hóa - BX Nước Ngầm" at bounding box center [179, 215] width 290 height 18
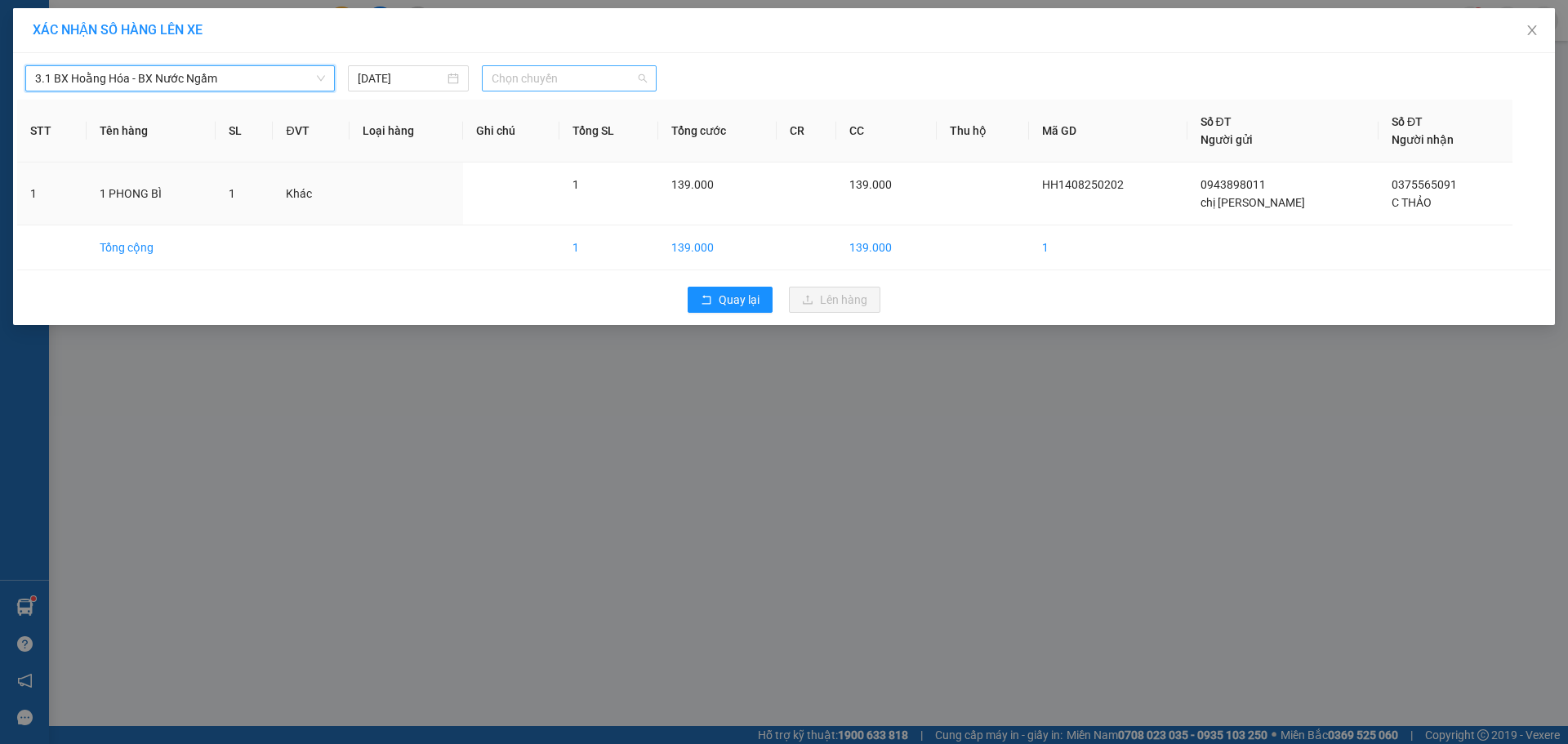
click at [565, 83] on span "Chọn chuyến" at bounding box center [569, 78] width 155 height 24
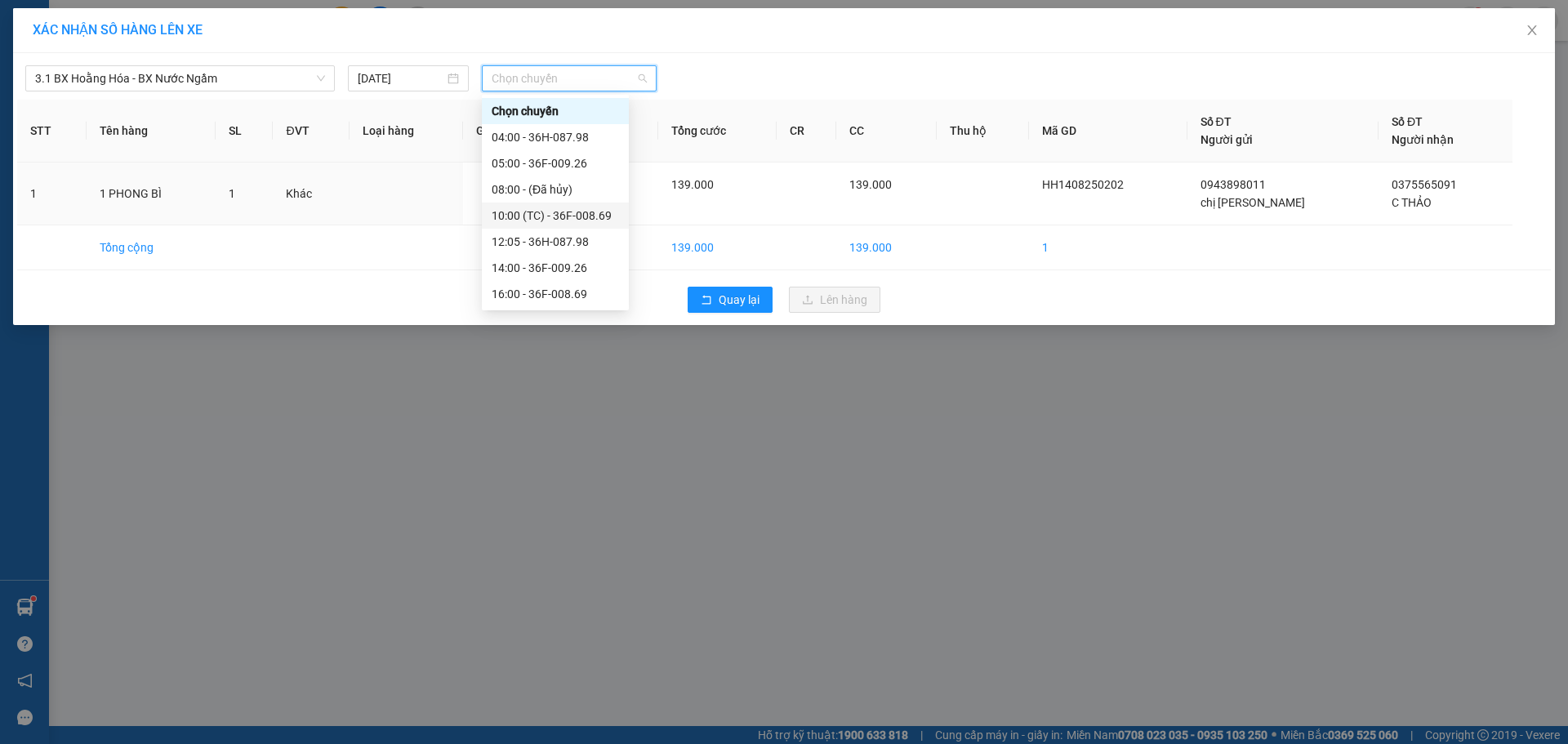
click at [555, 213] on div "10:00 (TC) - 36F-008.69" at bounding box center [555, 215] width 127 height 18
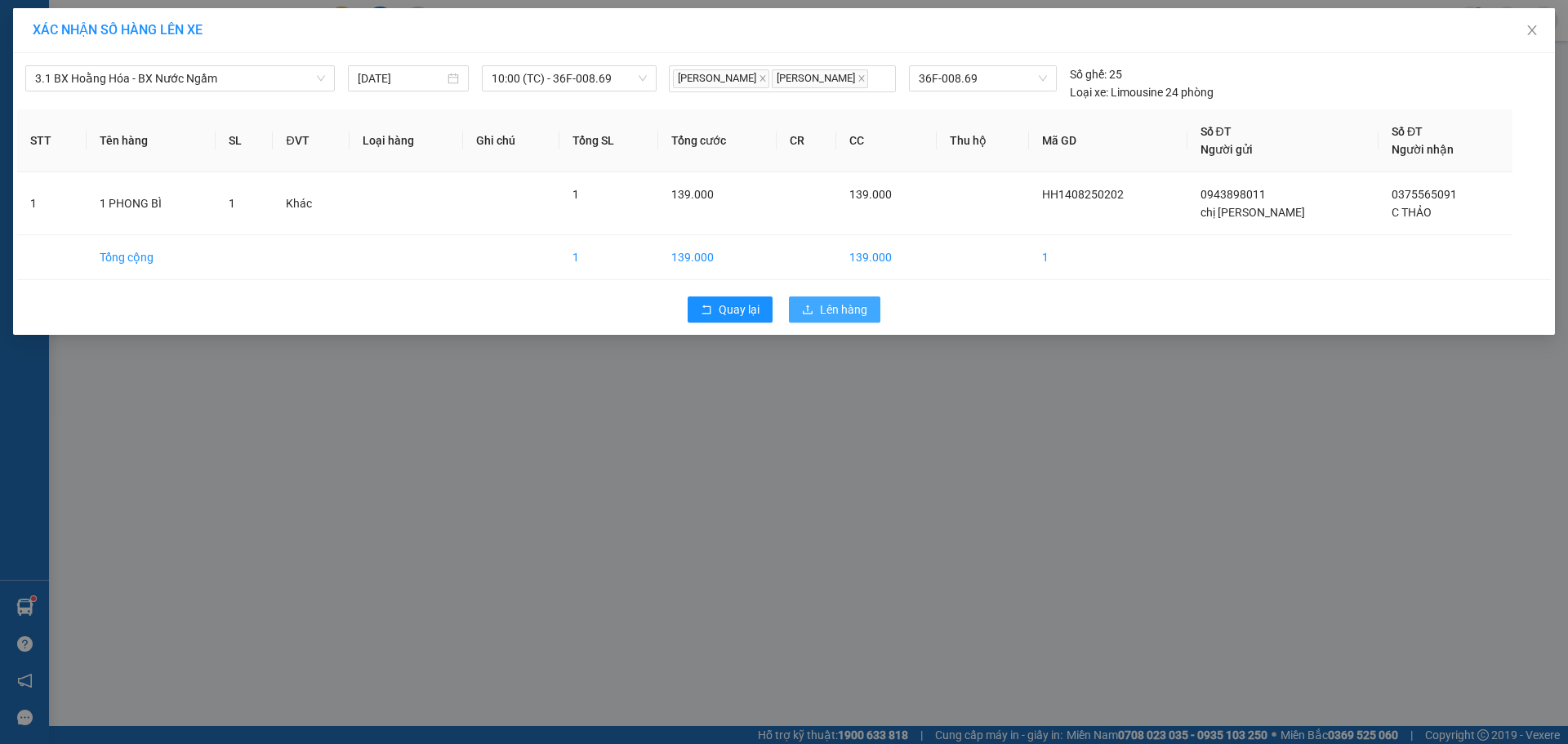
click at [826, 315] on span "Lên hàng" at bounding box center [843, 309] width 47 height 18
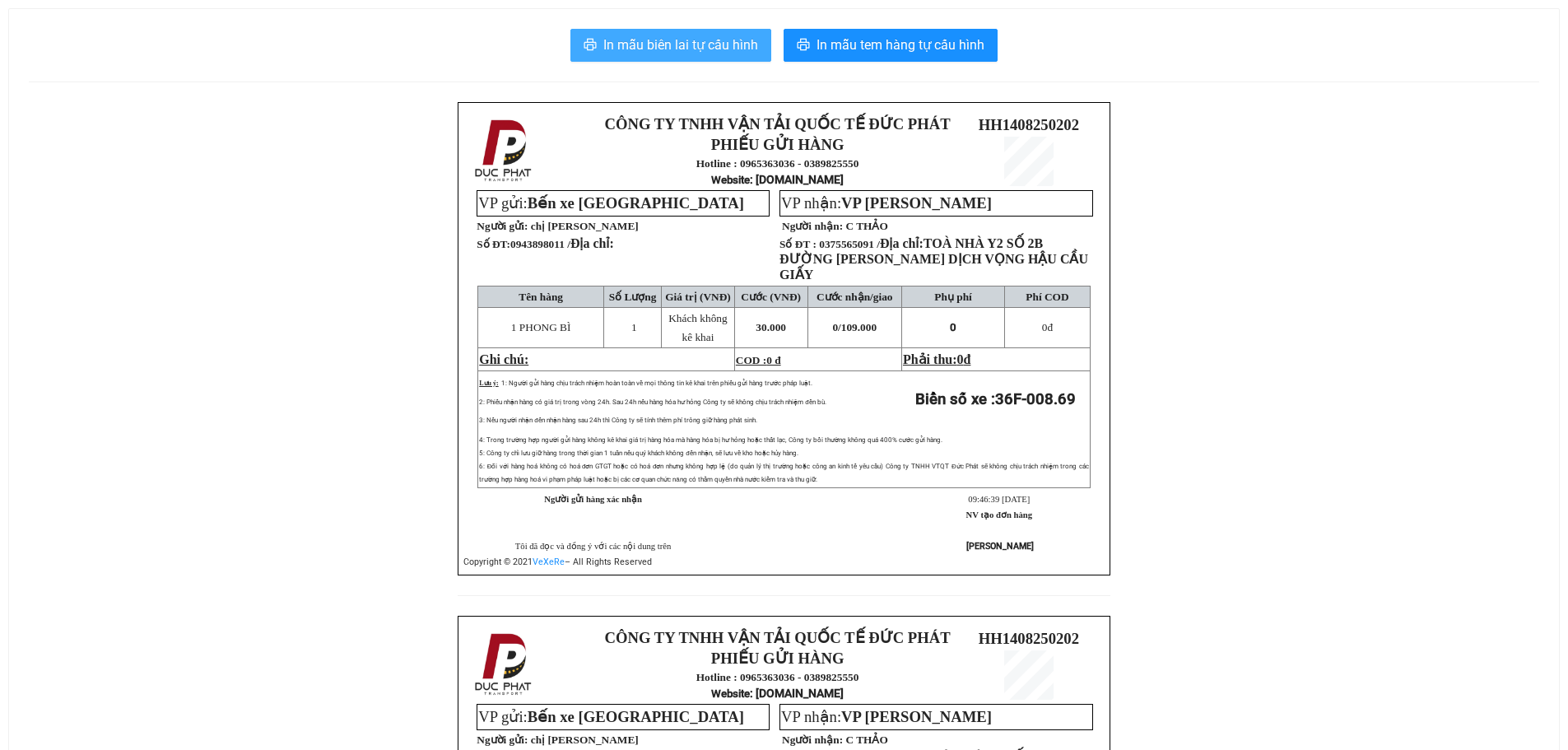
click at [693, 33] on button "In mẫu biên lai tự cấu hình" at bounding box center [671, 46] width 201 height 33
click at [719, 54] on span "In mẫu biên lai tự cấu hình" at bounding box center [680, 44] width 155 height 20
click at [654, 39] on span "In mẫu biên lai tự cấu hình" at bounding box center [680, 44] width 155 height 20
click at [718, 41] on span "In mẫu biên lai tự cấu hình" at bounding box center [680, 44] width 155 height 20
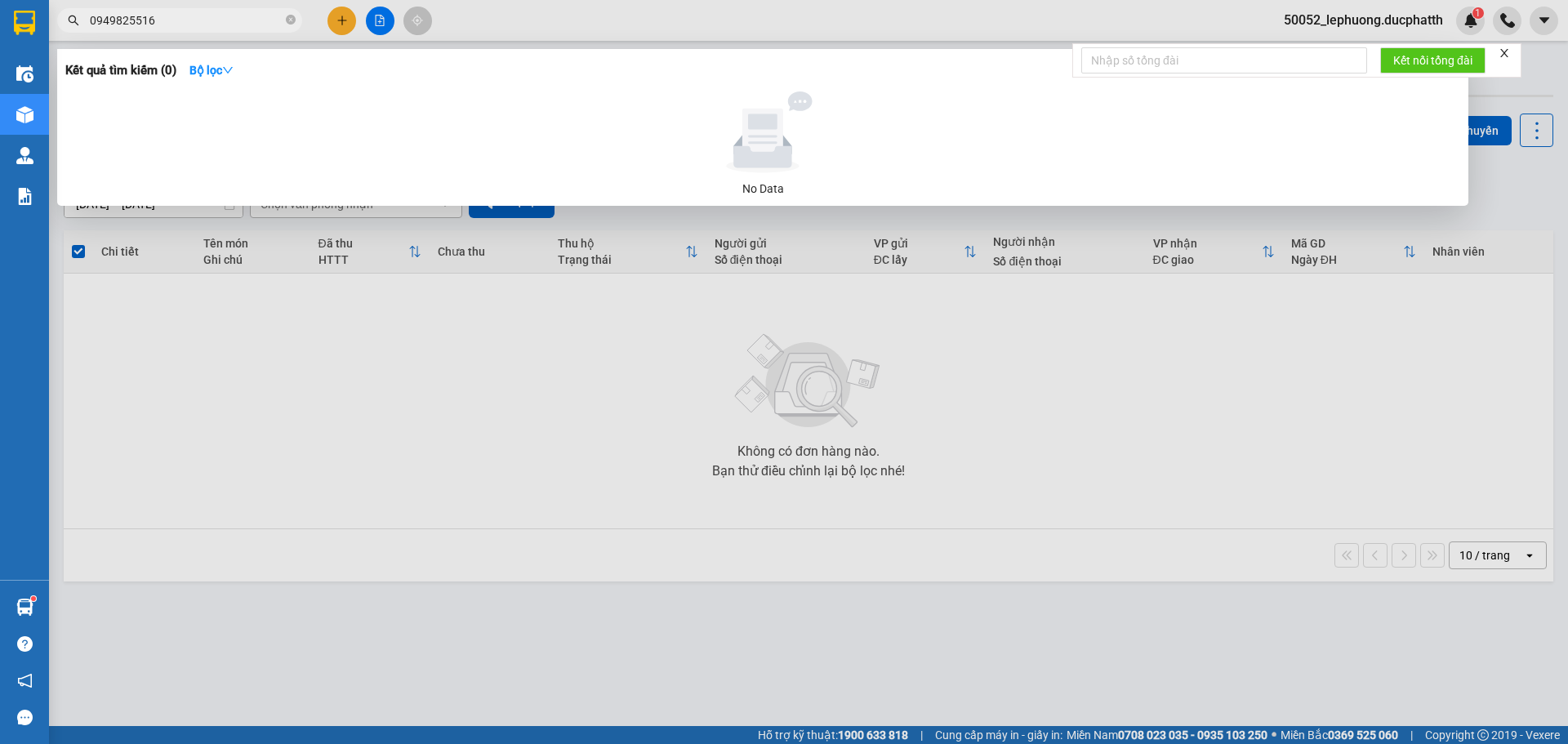
type input "0949825516"
click at [342, 21] on div at bounding box center [784, 372] width 1568 height 744
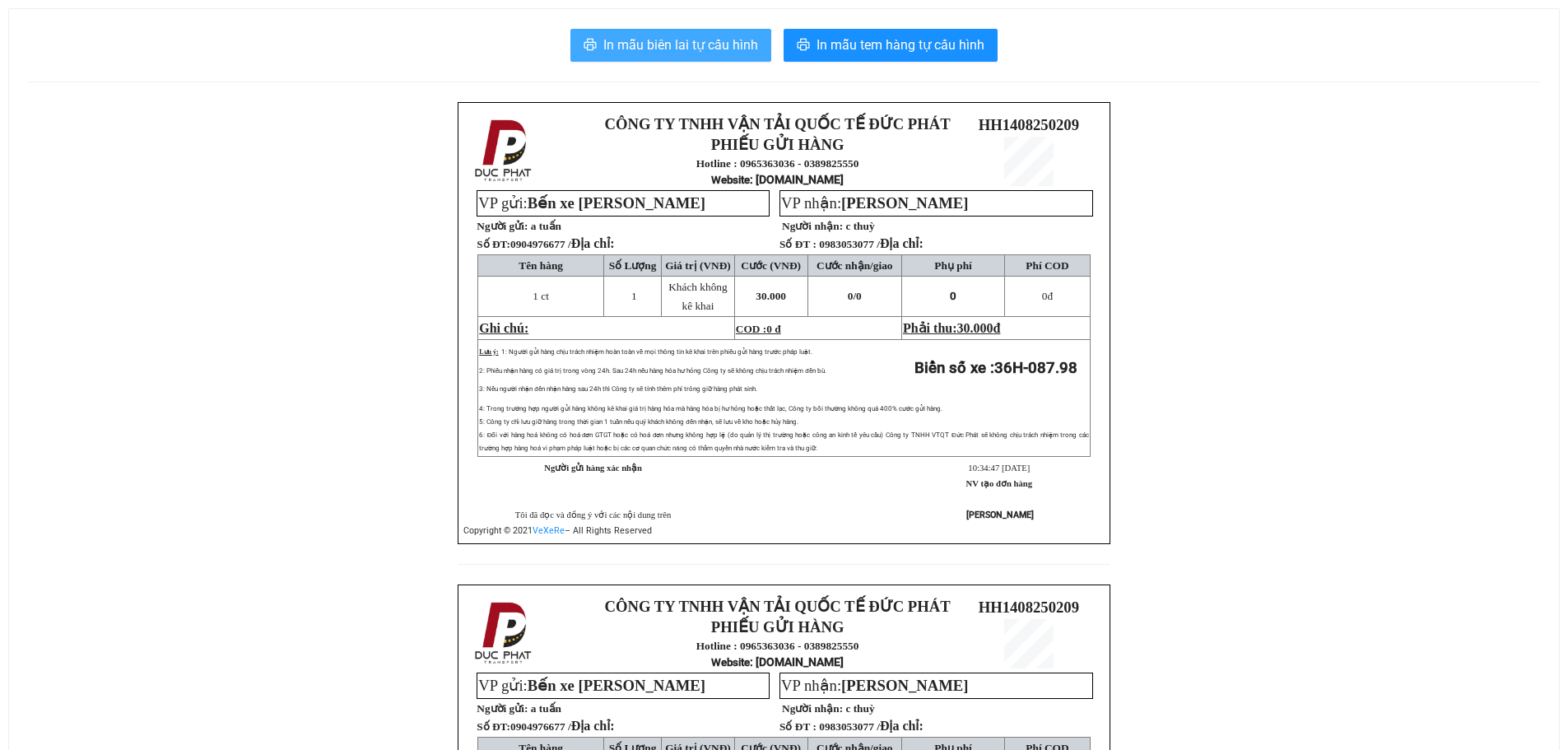
click at [653, 38] on span "In mẫu biên lai tự cấu hình" at bounding box center [680, 44] width 155 height 20
click at [681, 42] on span "In mẫu biên lai tự cấu hình" at bounding box center [680, 44] width 155 height 20
click at [727, 33] on button "In mẫu biên lai tự cấu hình" at bounding box center [671, 46] width 201 height 33
